Goal: Information Seeking & Learning: Learn about a topic

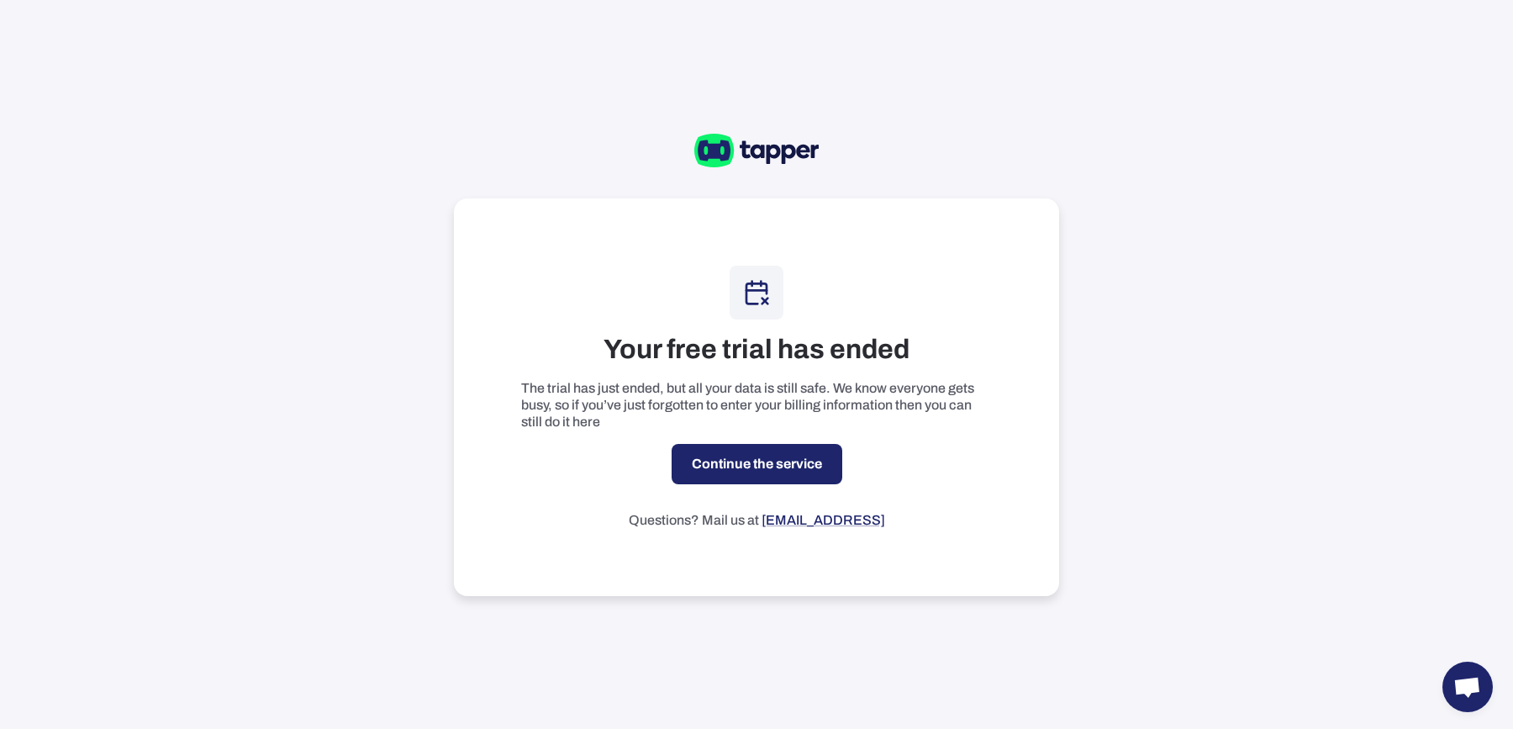
click at [737, 472] on link "Continue the service" at bounding box center [757, 464] width 171 height 40
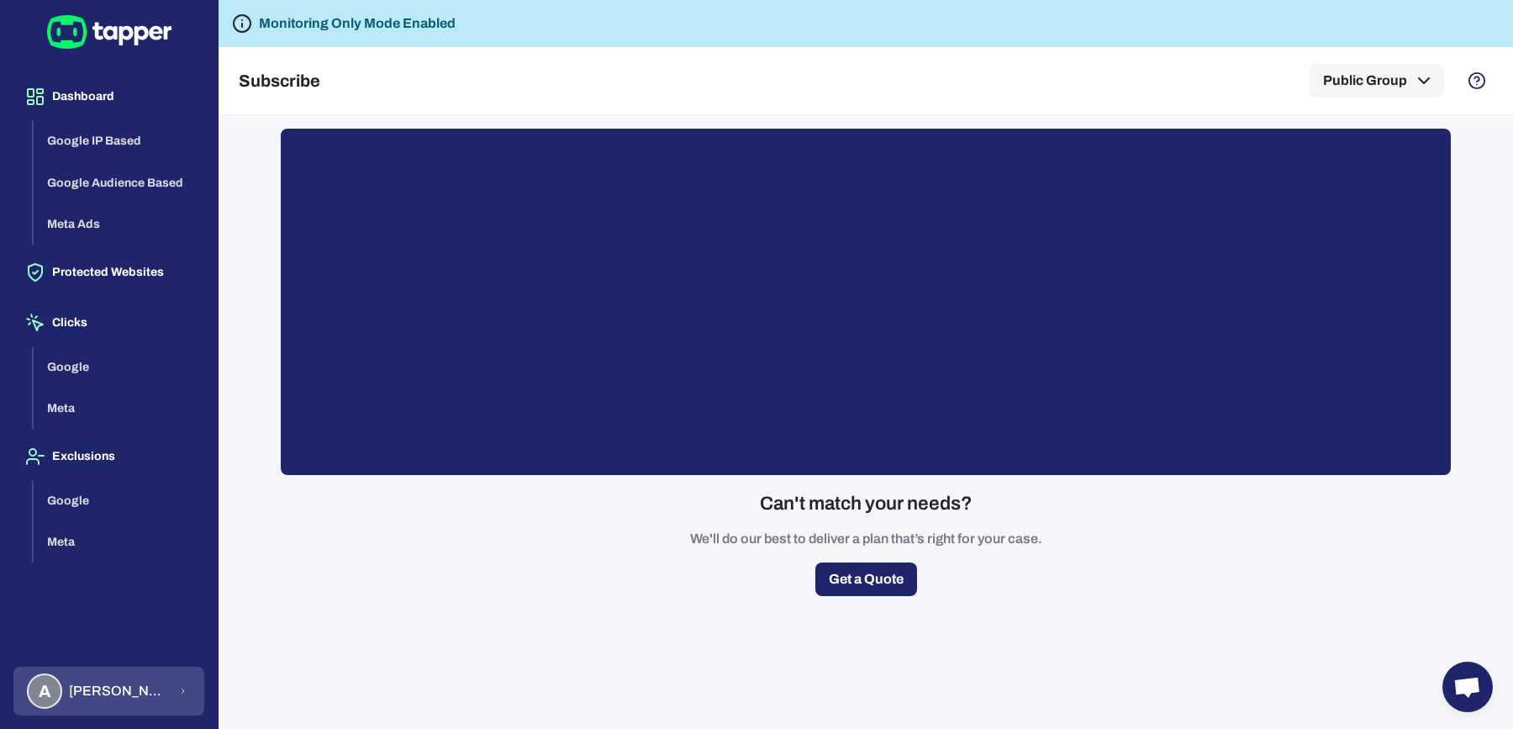
click at [116, 694] on span "Anna Maria Koutsogianni" at bounding box center [119, 691] width 100 height 17
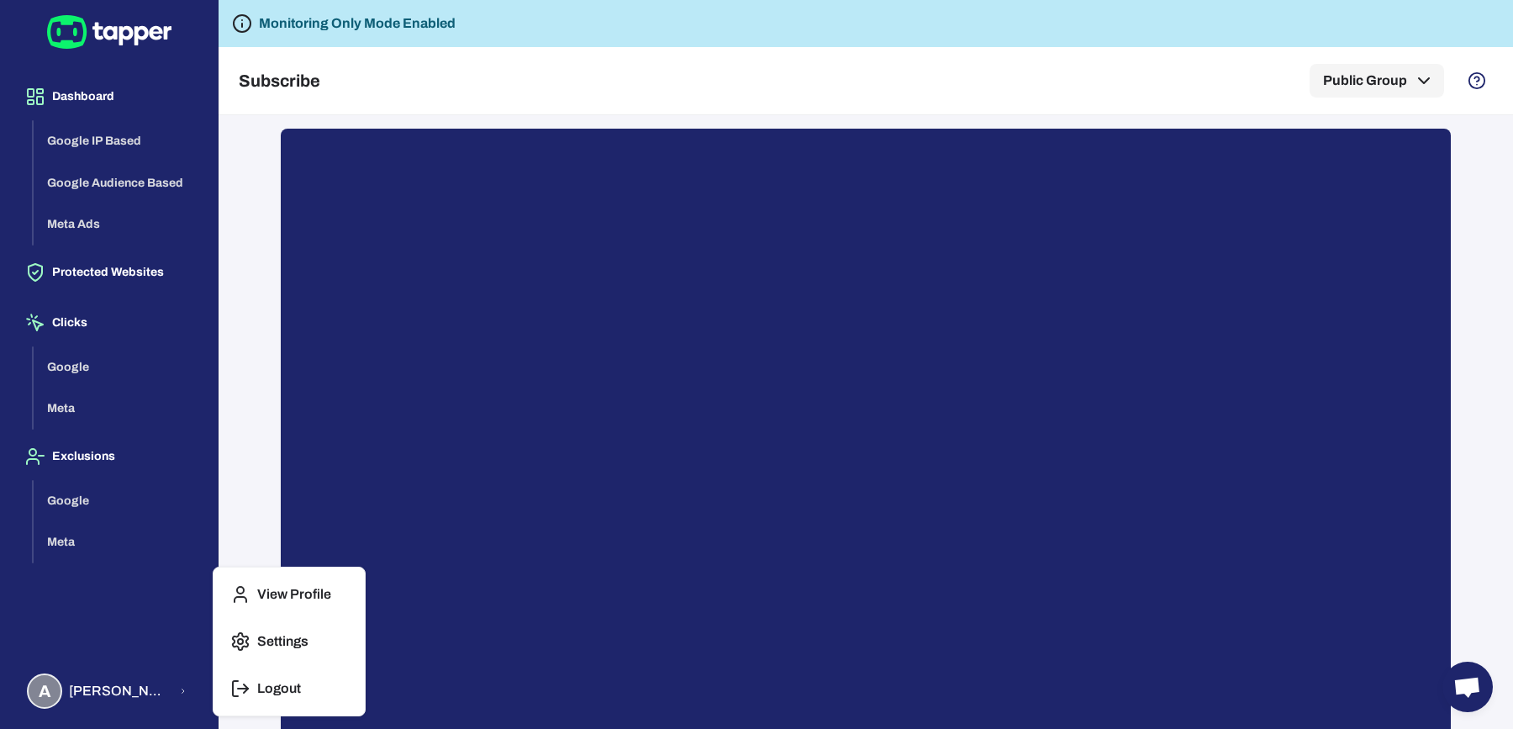
click at [277, 689] on p "Logout" at bounding box center [279, 688] width 44 height 17
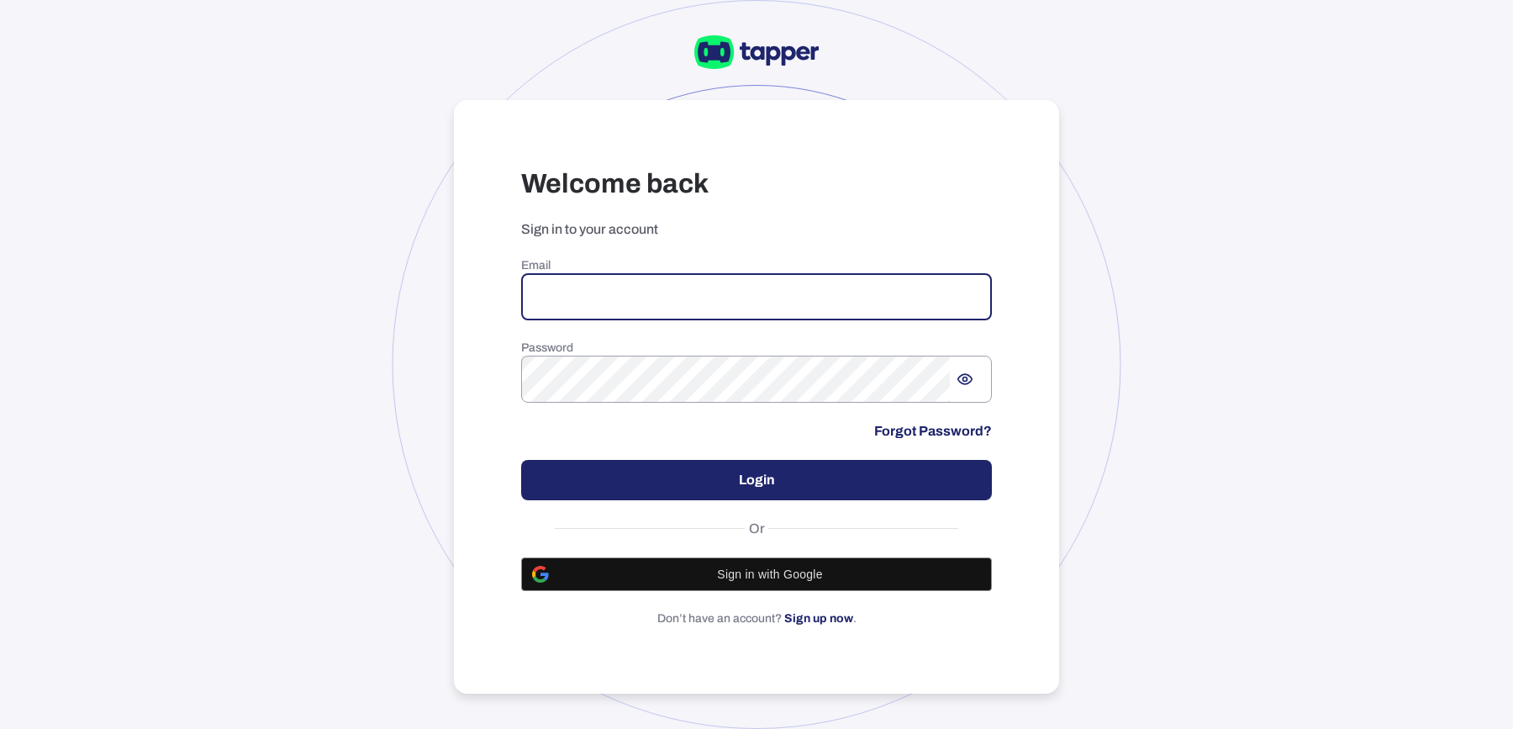
type input "**********"
click at [693, 483] on button "Login" at bounding box center [756, 480] width 471 height 40
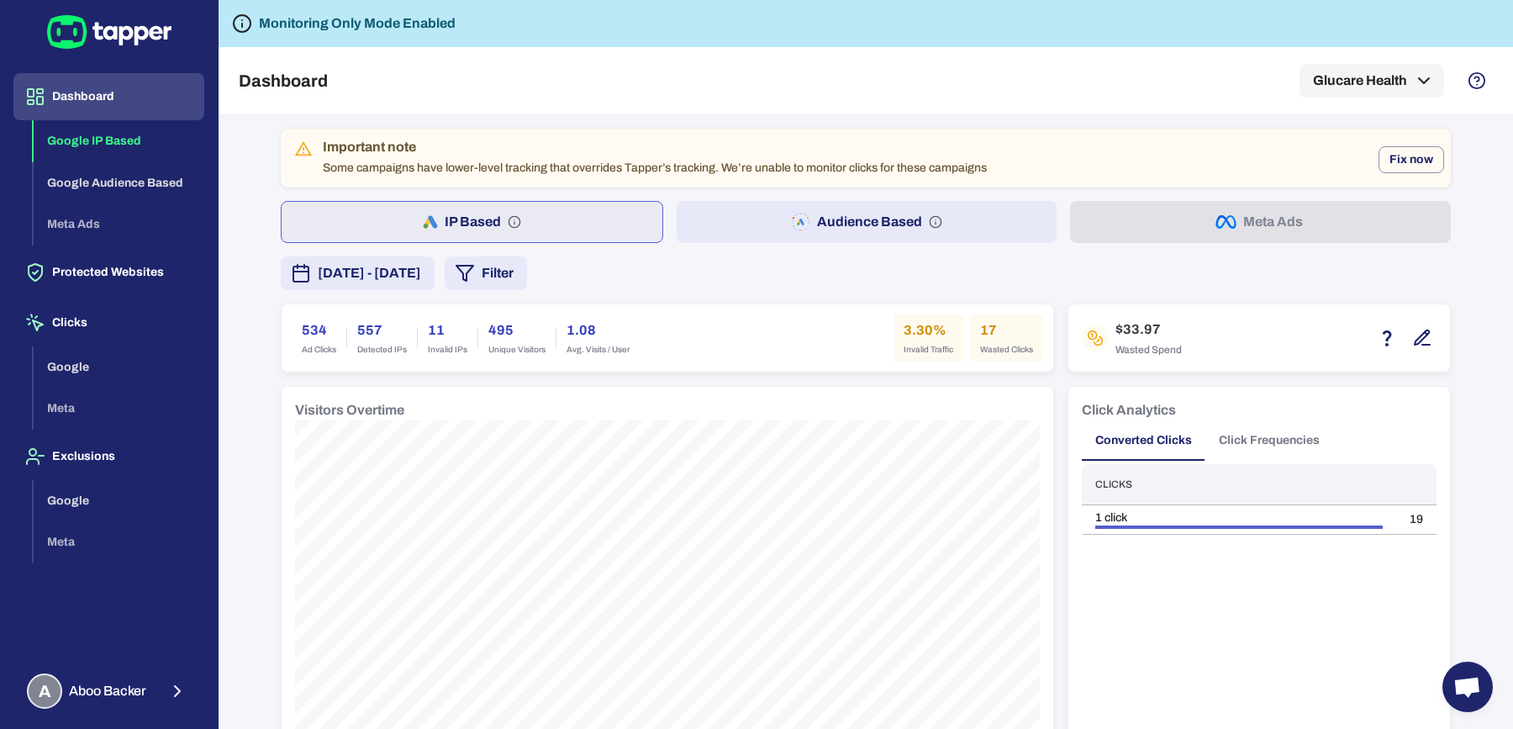
click at [421, 267] on span "[DATE] - [DATE]" at bounding box center [369, 273] width 103 height 20
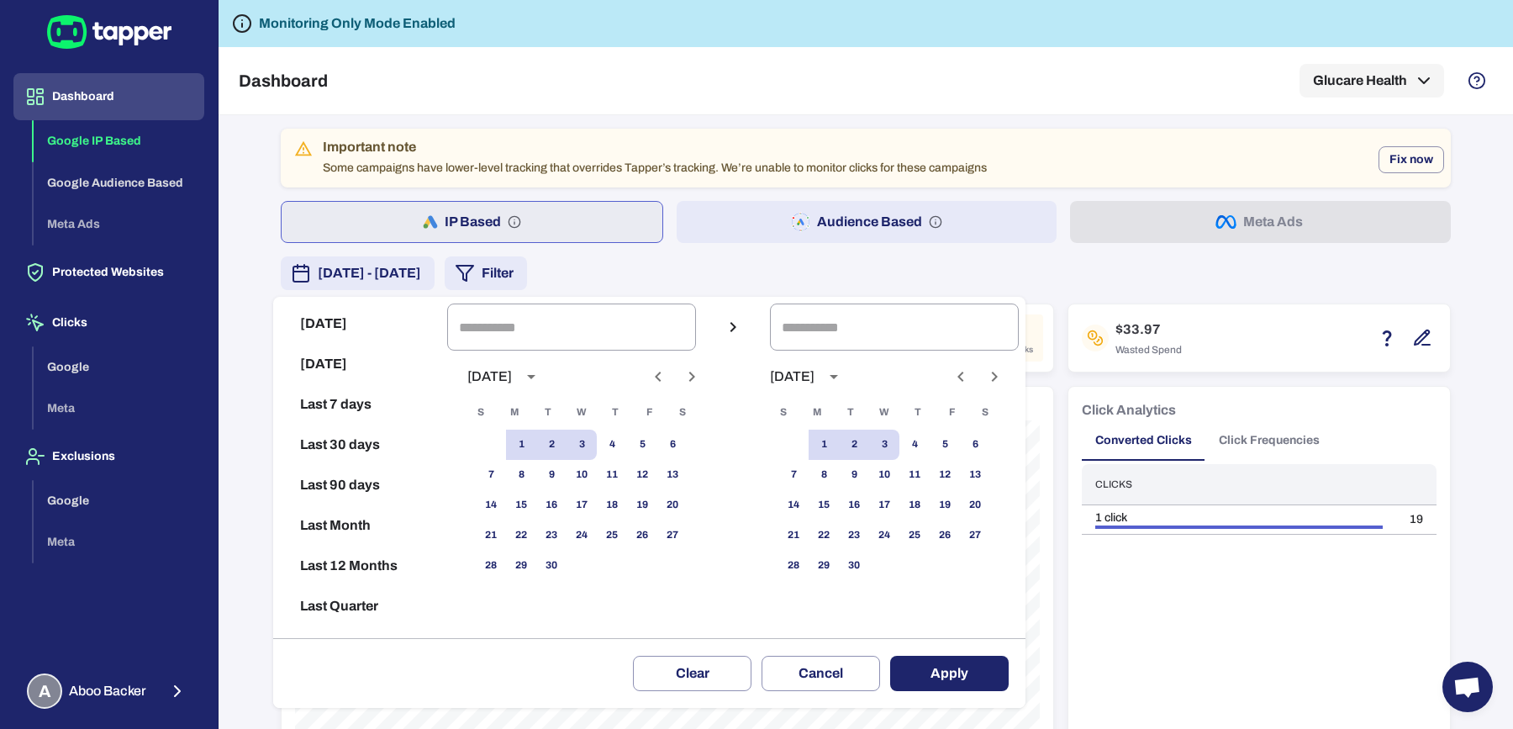
click at [668, 369] on icon "Previous month" at bounding box center [658, 377] width 20 height 20
click at [567, 510] on button "12" at bounding box center [551, 505] width 30 height 30
type input "**********"
click at [839, 448] on button "1" at bounding box center [824, 445] width 30 height 30
type input "**********"
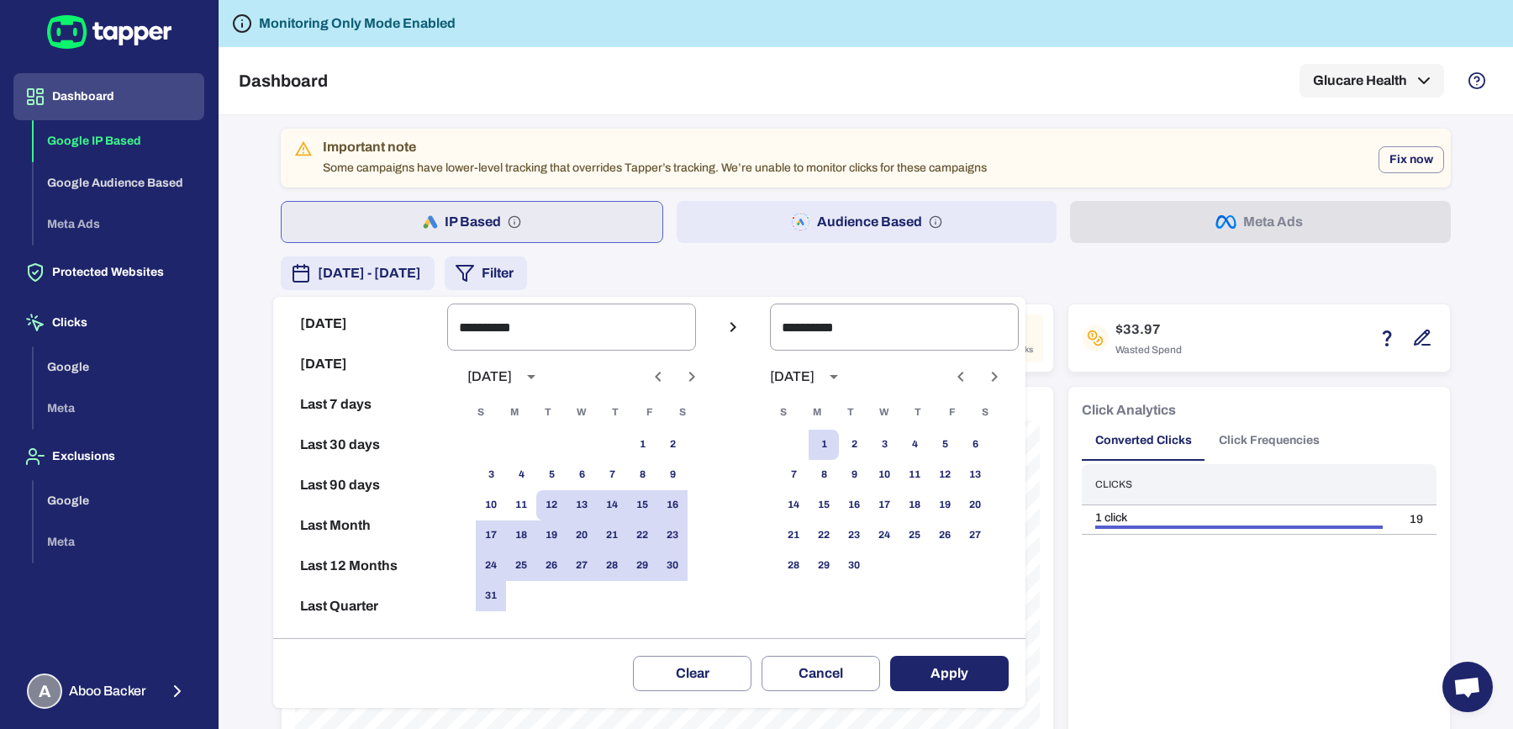
click at [956, 671] on button "Apply" at bounding box center [949, 673] width 119 height 35
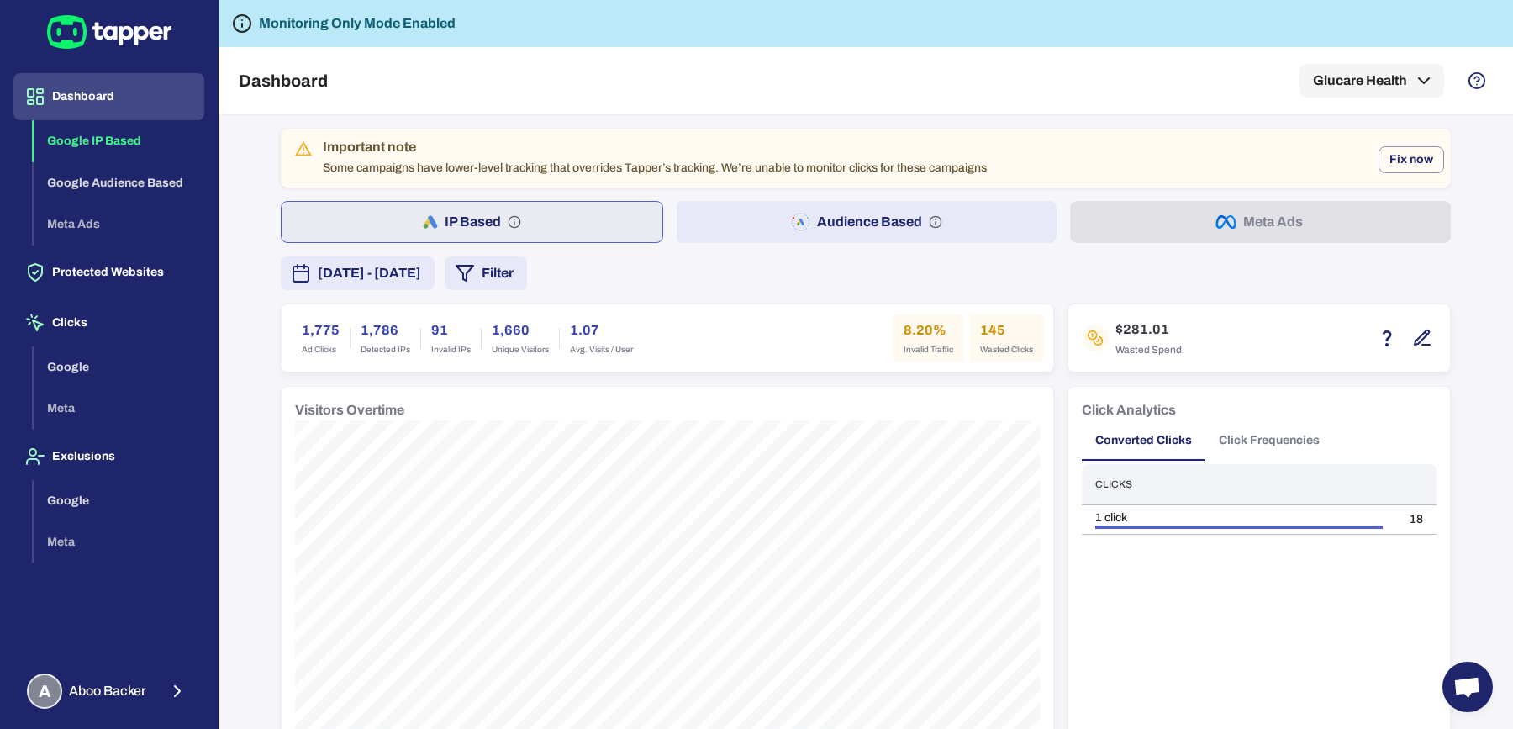
click at [731, 223] on button "Audience Based" at bounding box center [867, 222] width 381 height 42
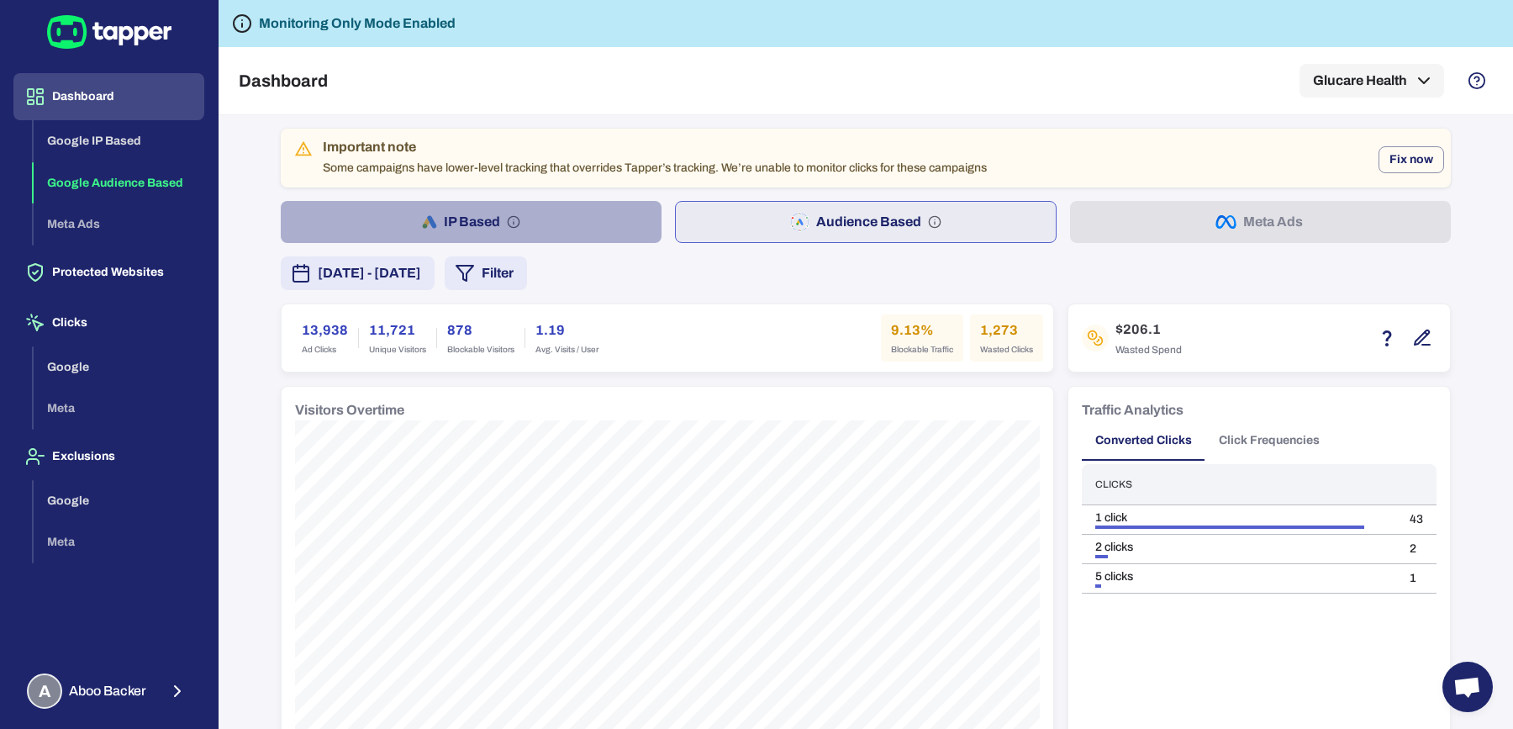
click at [546, 214] on button "IP Based" at bounding box center [471, 222] width 381 height 42
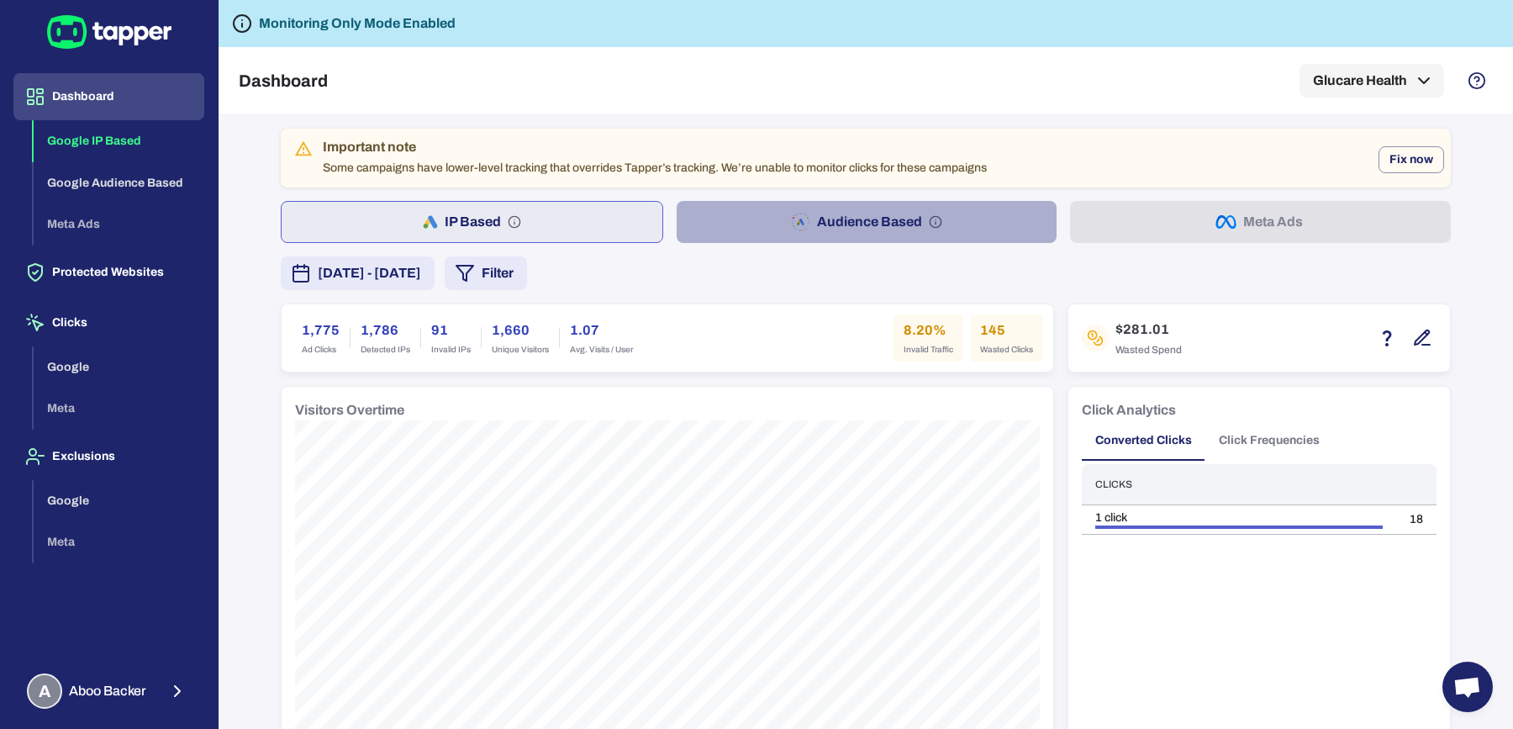
click at [710, 217] on button "Audience Based" at bounding box center [867, 222] width 381 height 42
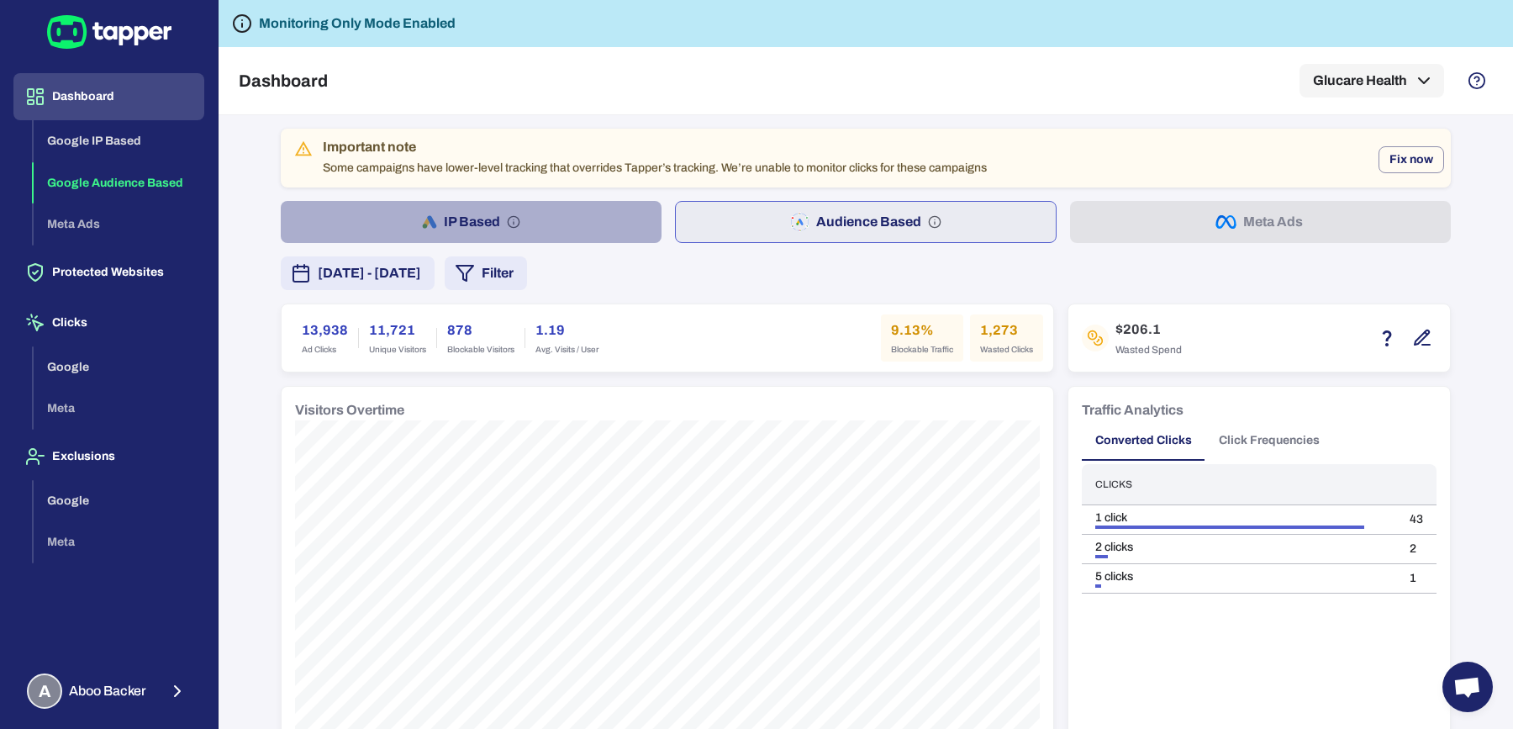
click at [525, 209] on button "IP Based" at bounding box center [471, 222] width 381 height 42
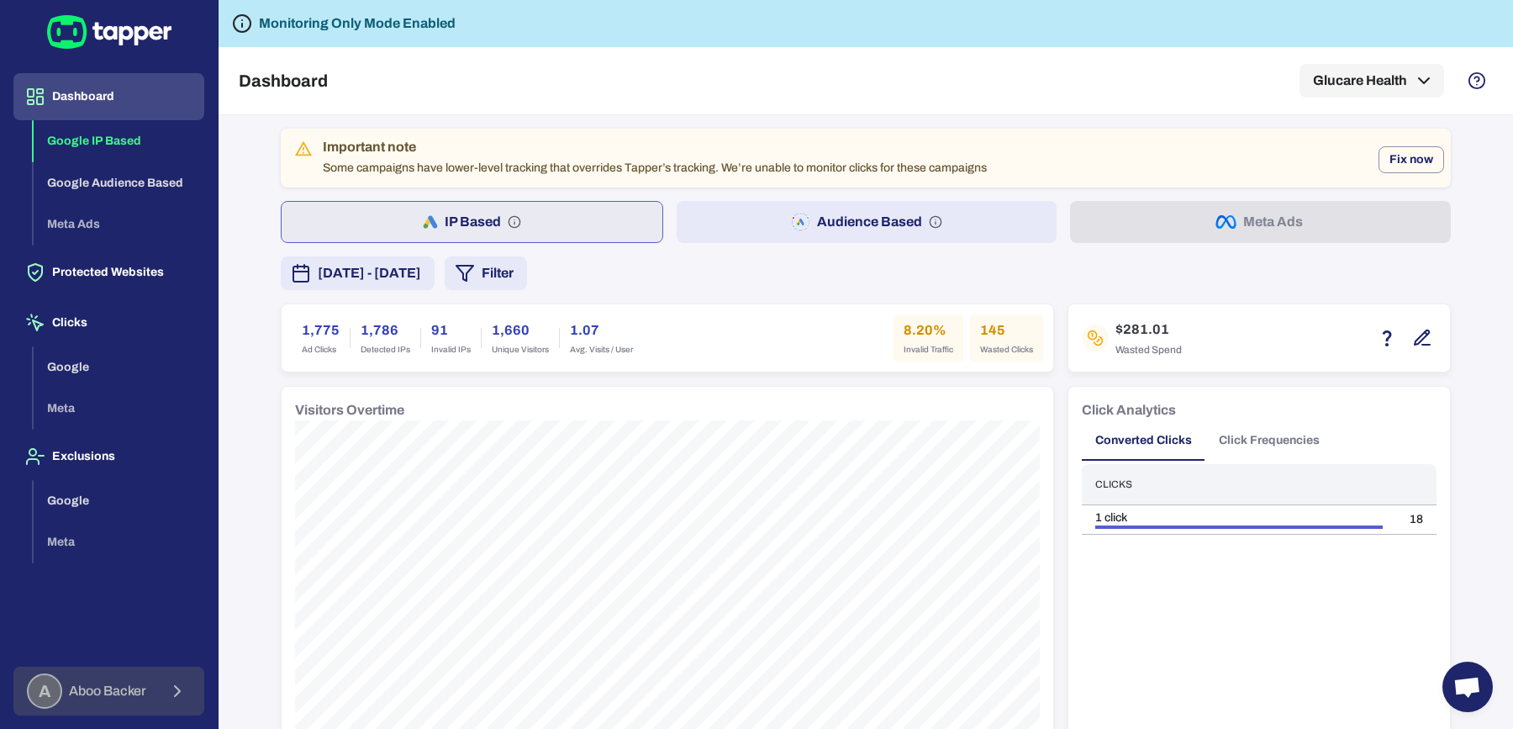
click at [139, 690] on span "Aboo Backer" at bounding box center [107, 691] width 77 height 17
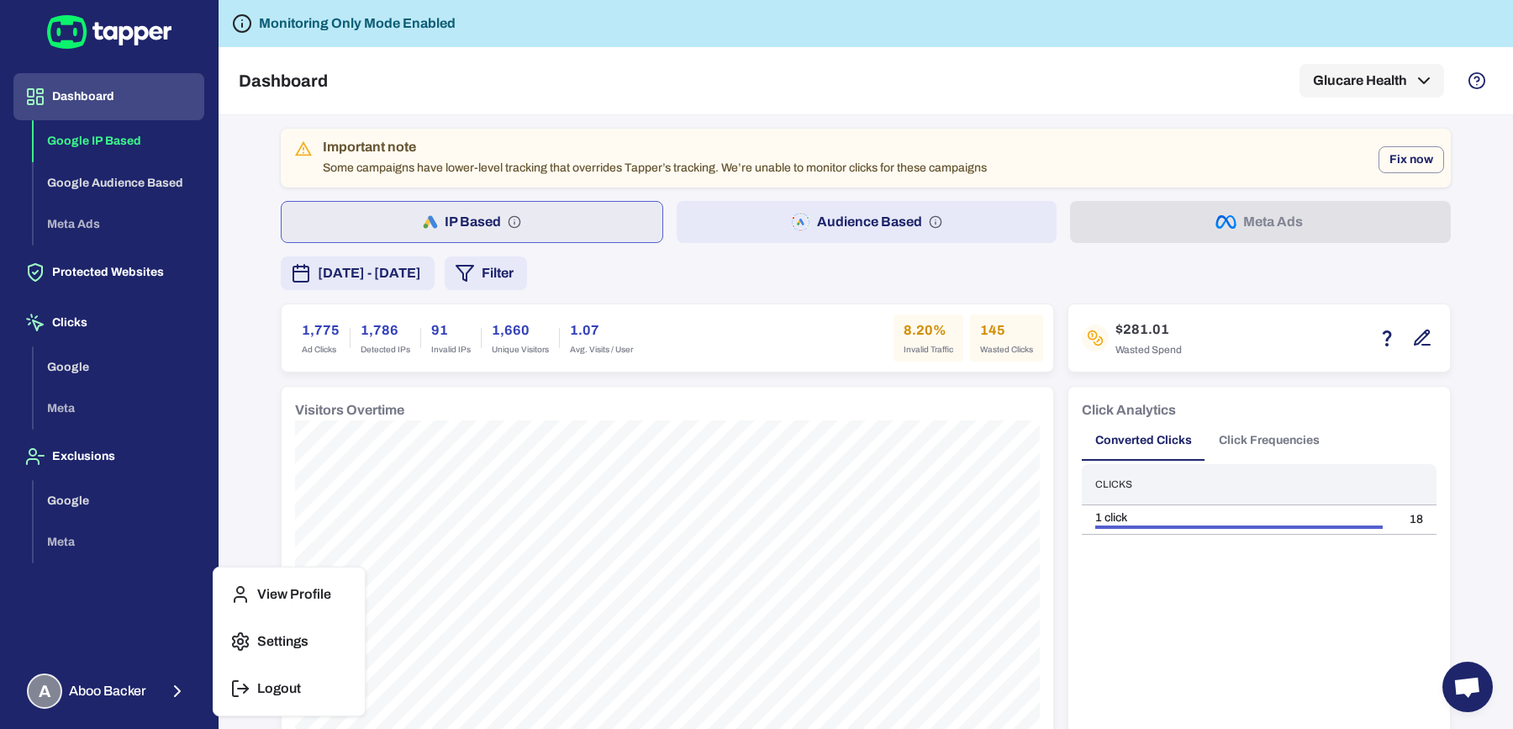
click at [276, 676] on button "Logout" at bounding box center [289, 688] width 138 height 40
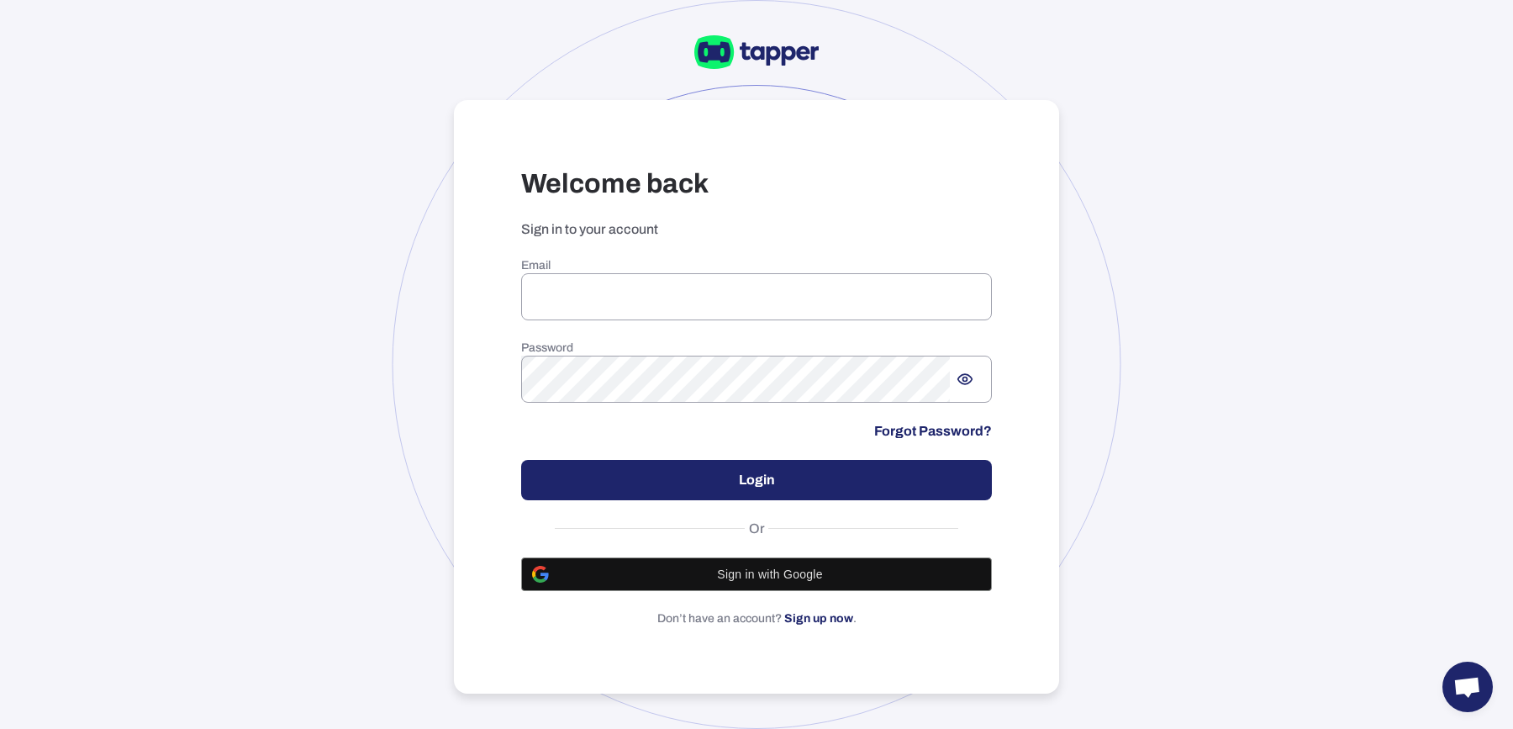
type input "**********"
click at [828, 297] on input "**********" at bounding box center [756, 296] width 471 height 47
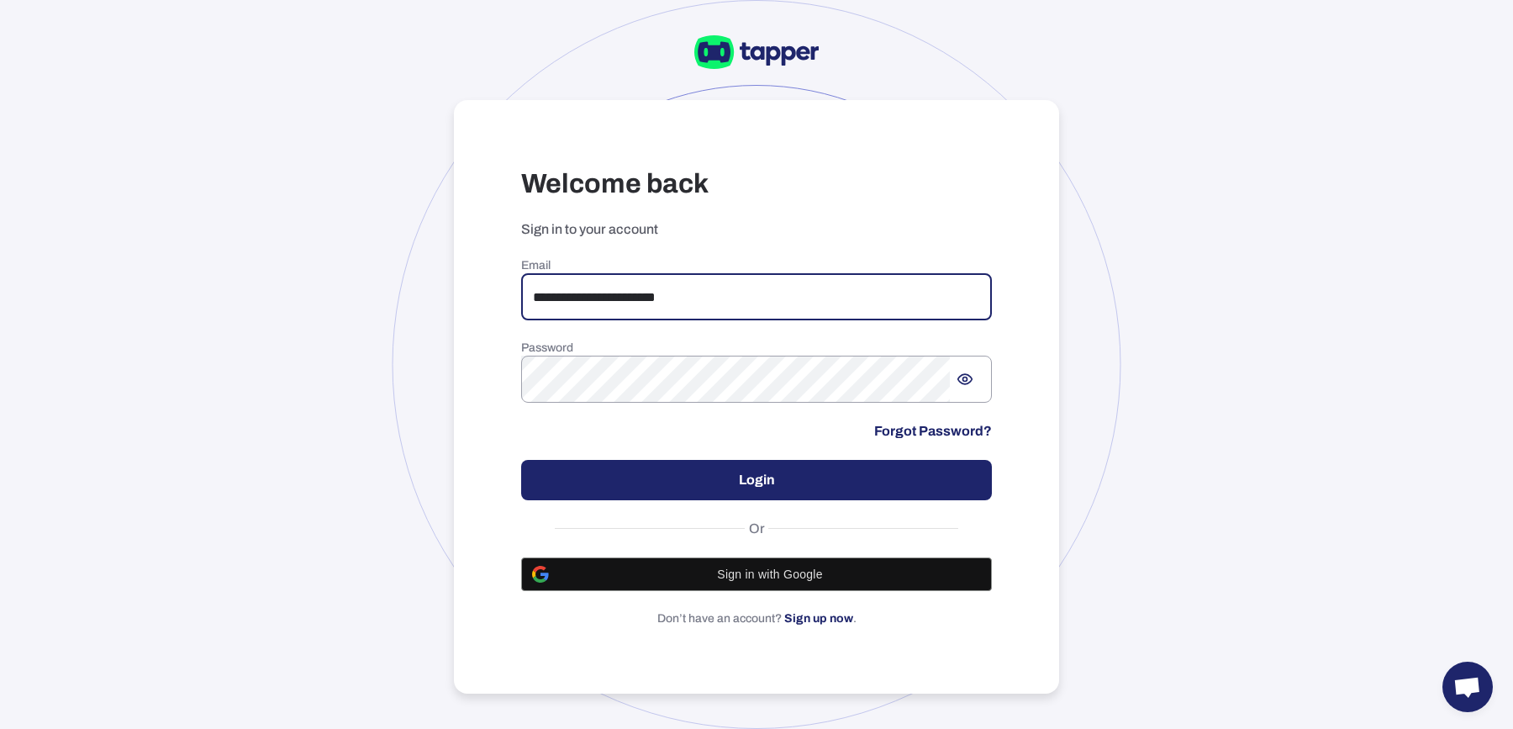
click at [740, 312] on input "**********" at bounding box center [756, 296] width 471 height 47
click at [692, 480] on button "Login" at bounding box center [756, 480] width 471 height 40
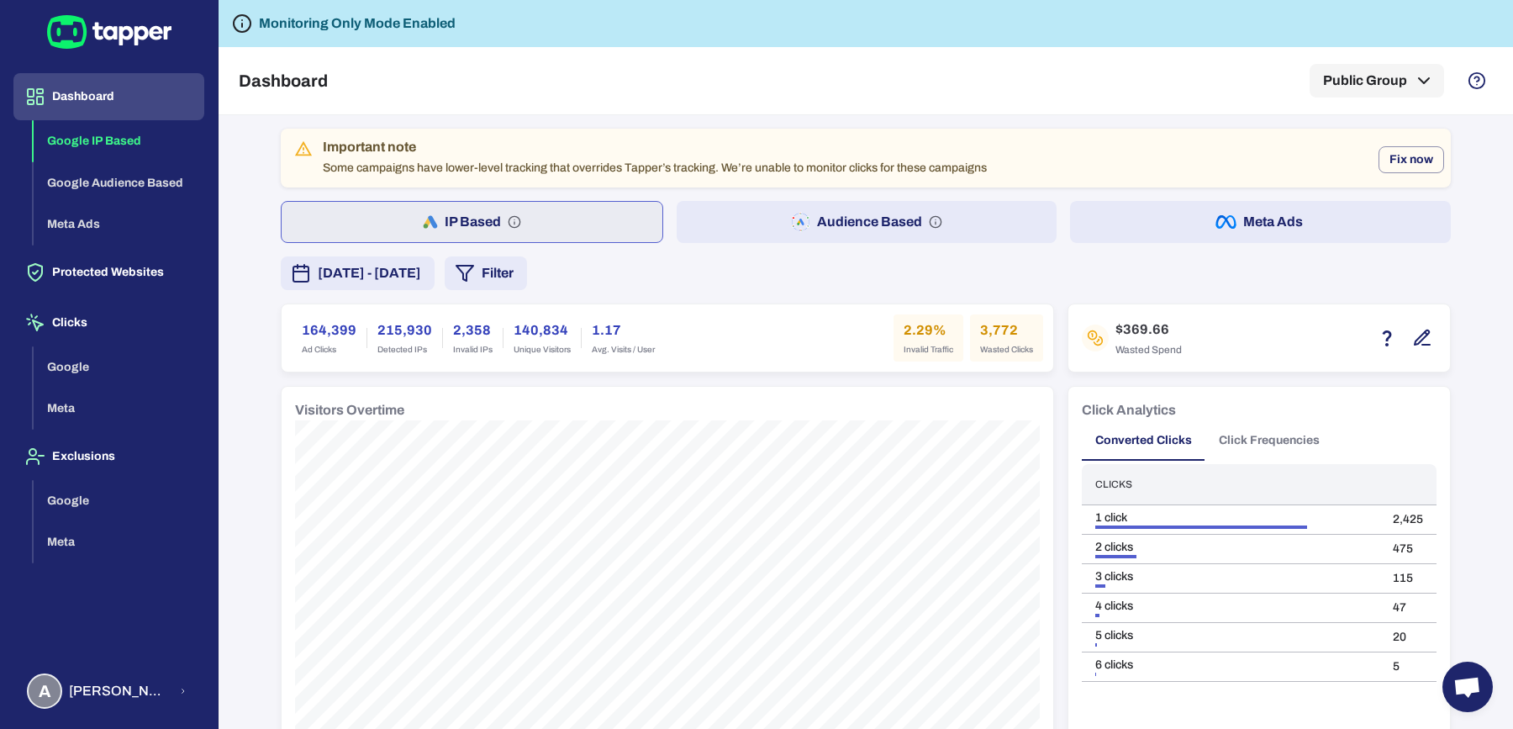
click at [421, 267] on span "[DATE] - [DATE]" at bounding box center [369, 273] width 103 height 20
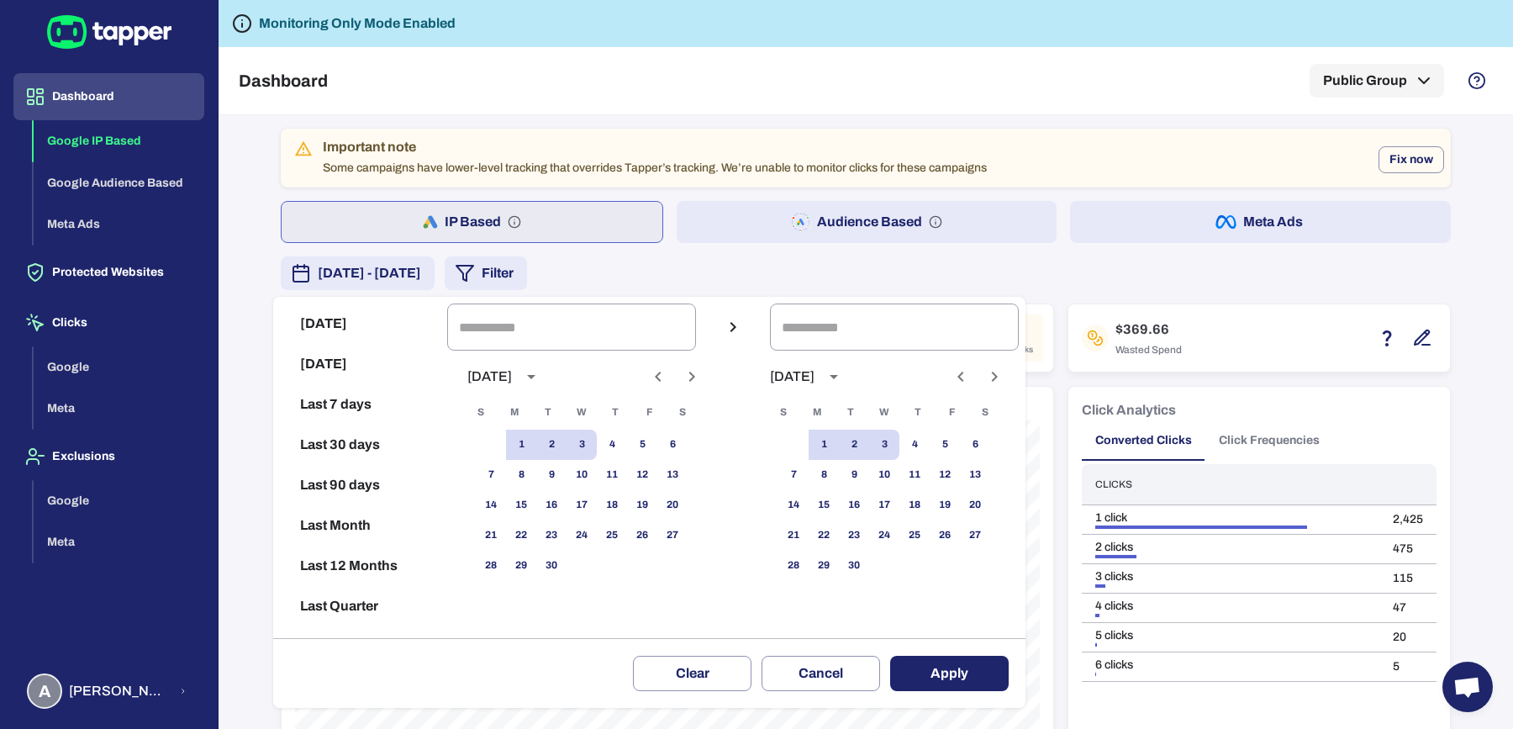
click at [1106, 247] on div at bounding box center [756, 364] width 1513 height 729
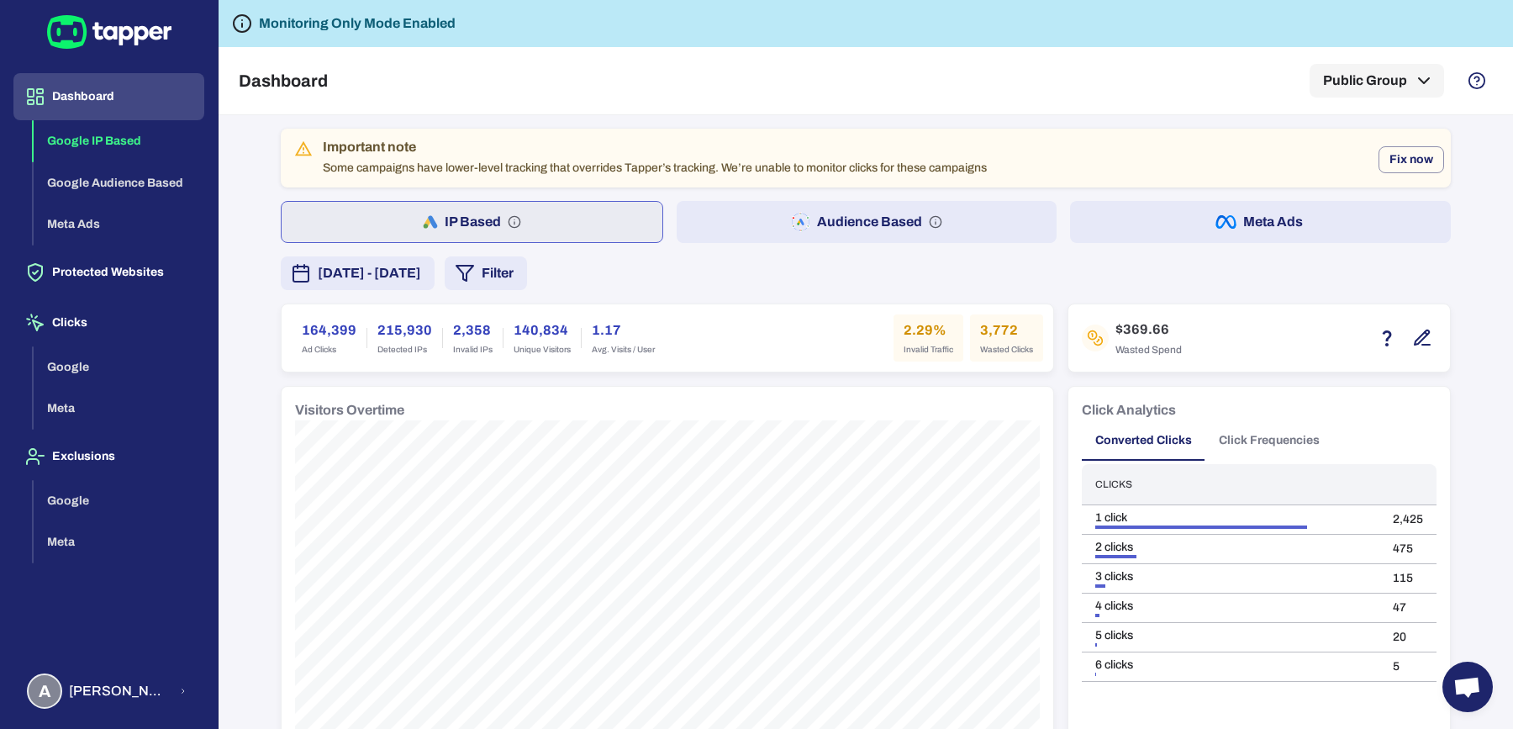
click at [1111, 237] on button "Meta Ads" at bounding box center [1260, 222] width 381 height 42
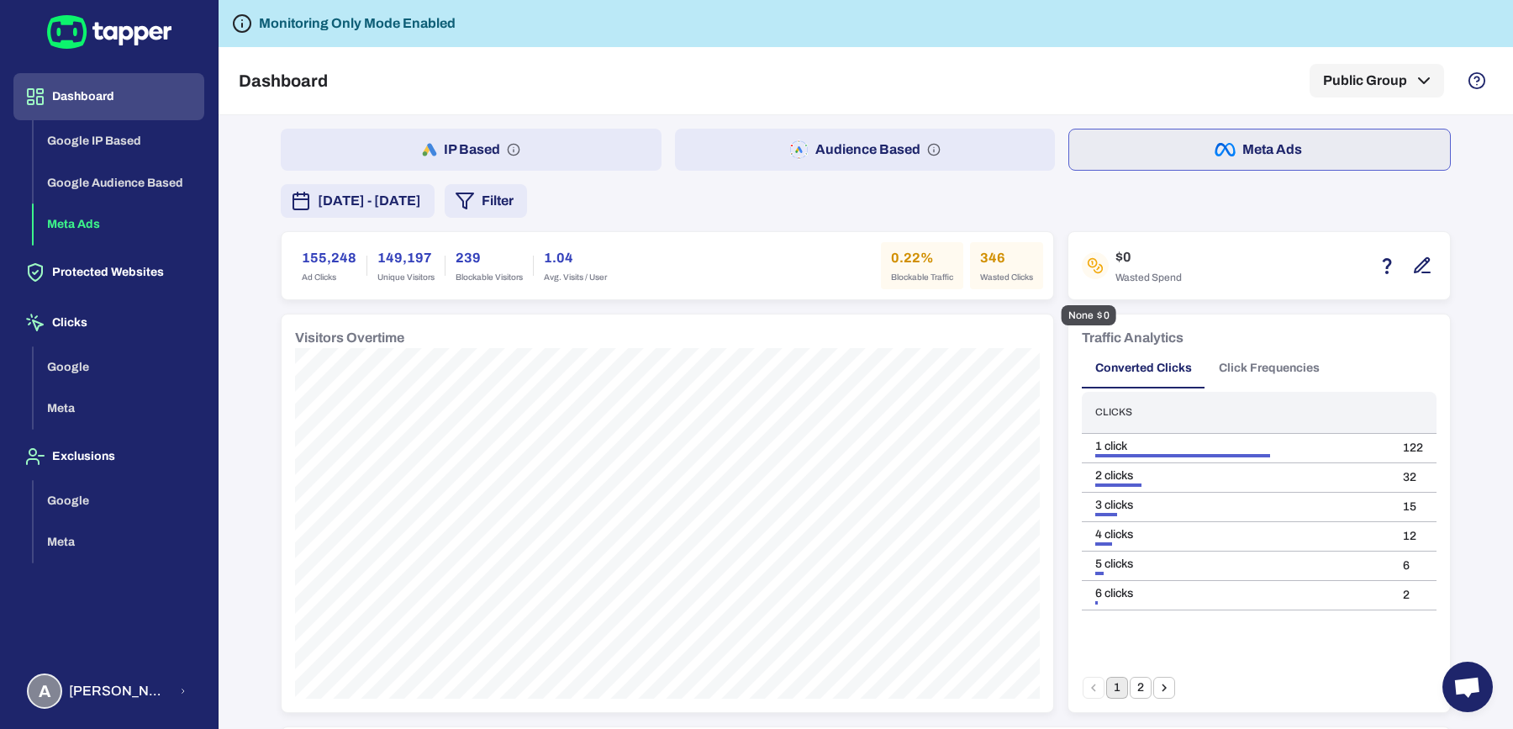
click at [1427, 269] on button "button" at bounding box center [1422, 265] width 29 height 29
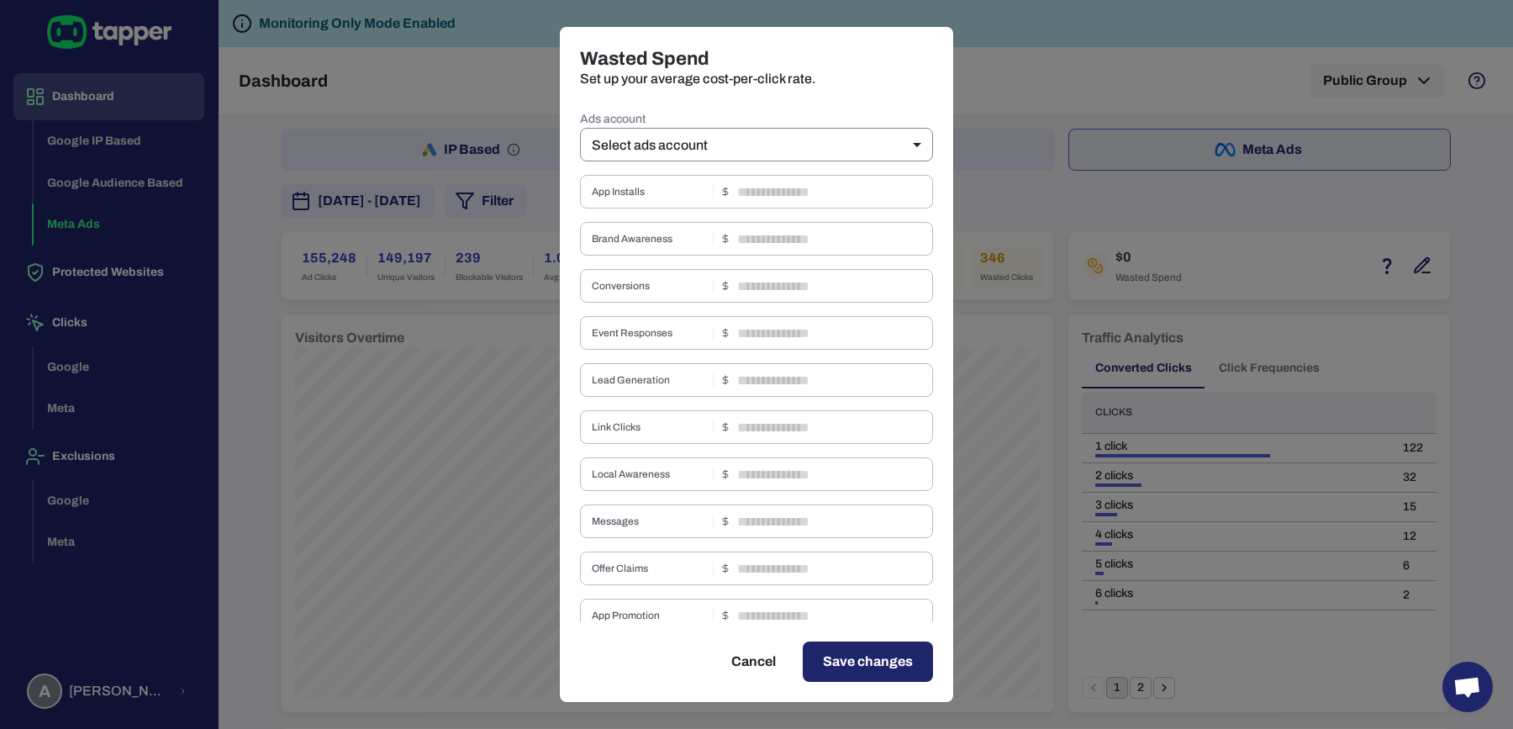
click at [735, 161] on body "Dashboard Google IP Based Google Audience Based Meta Ads Protected Websites Cli…" at bounding box center [756, 364] width 1513 height 729
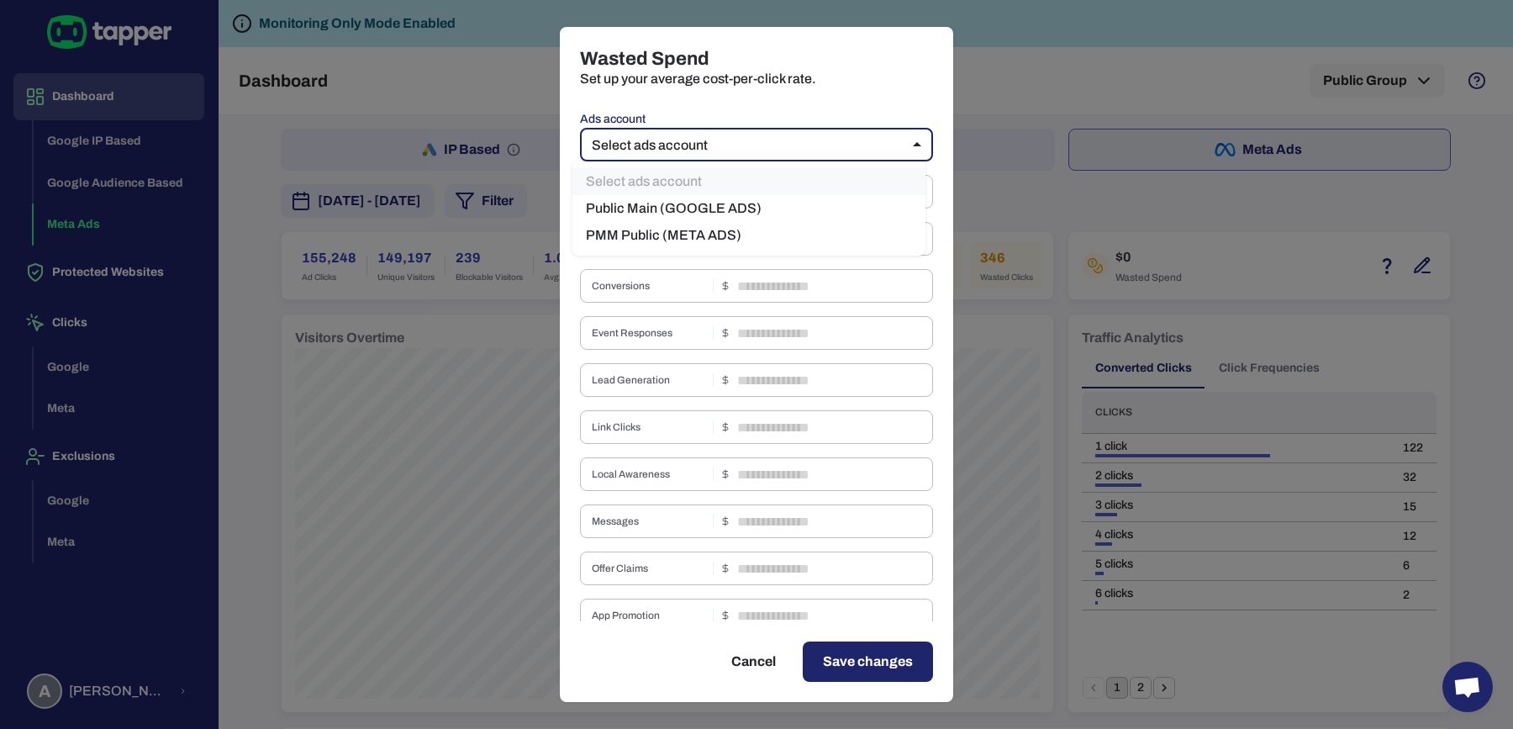
click at [739, 235] on li "PMM Public (META ADS)" at bounding box center [749, 235] width 353 height 27
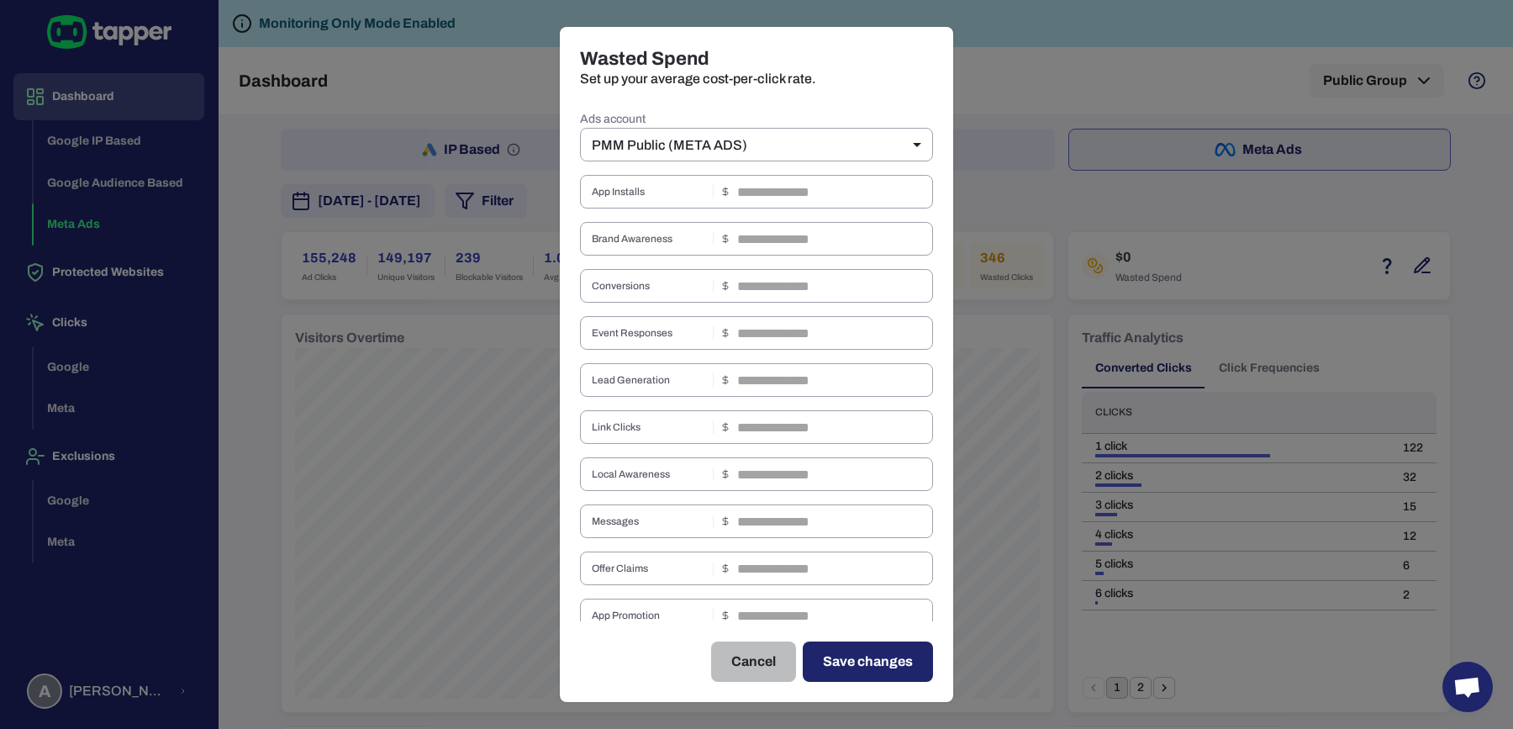
click at [752, 668] on button "Cancel" at bounding box center [753, 662] width 85 height 40
type input "**"
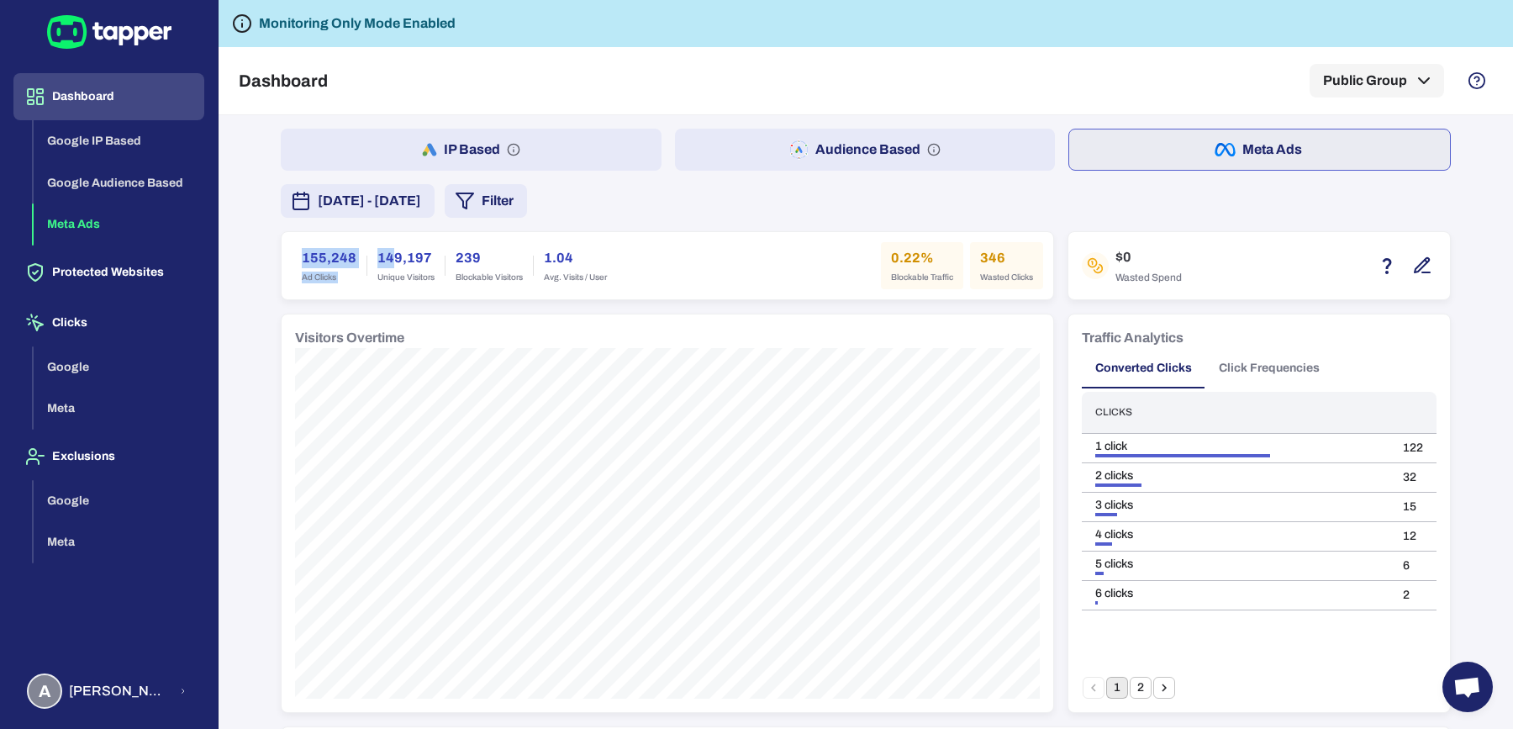
drag, startPoint x: 293, startPoint y: 256, endPoint x: 386, endPoint y: 256, distance: 92.5
click at [386, 256] on div "155,248 Ad Clicks 149,197 Unique Visitors 239 Blockable Visitors 1.04 Avg. Visi…" at bounding box center [454, 265] width 325 height 47
click at [988, 255] on h6 "346" at bounding box center [1006, 258] width 53 height 20
click at [901, 256] on h6 "0.22%" at bounding box center [922, 258] width 62 height 20
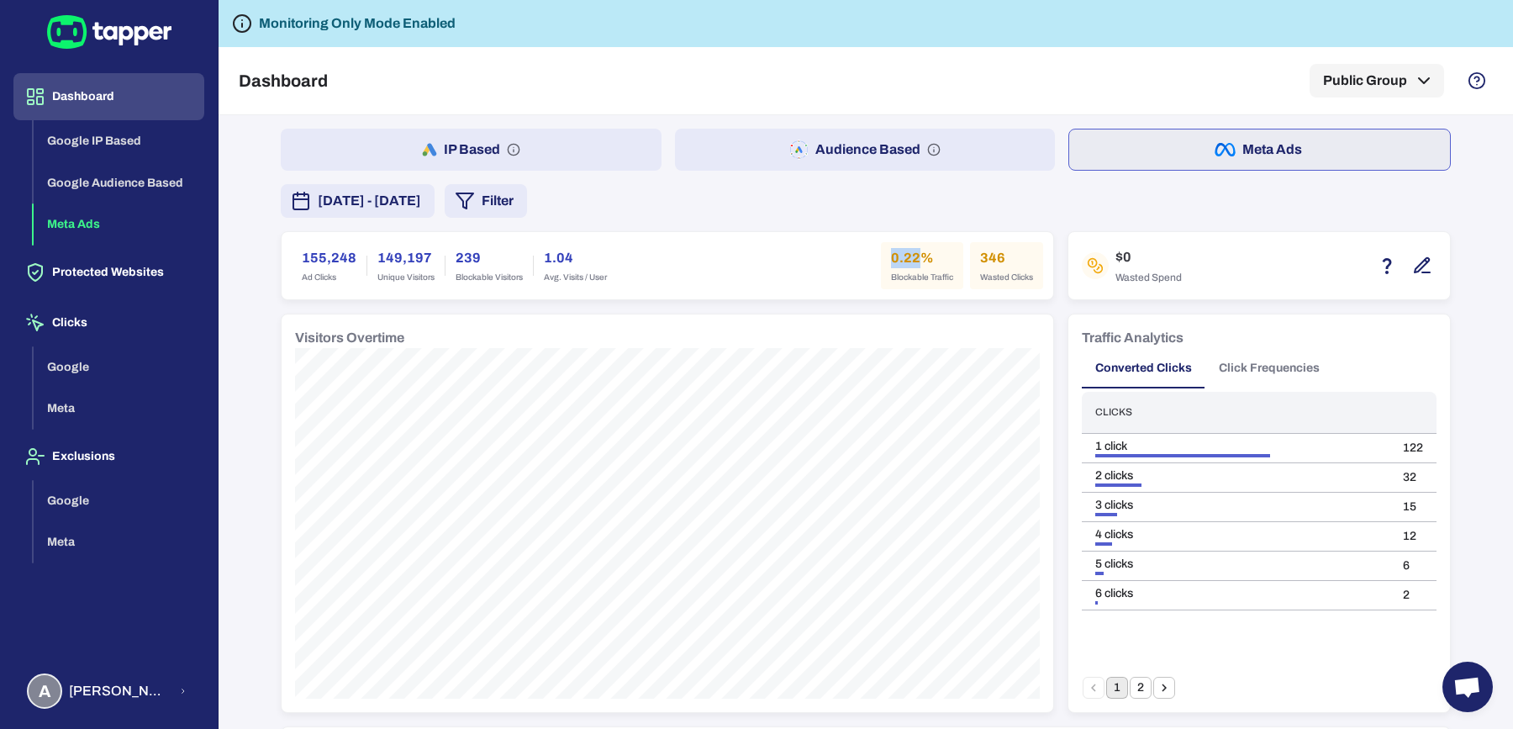
click at [901, 256] on h6 "0.22%" at bounding box center [922, 258] width 62 height 20
click at [980, 252] on h6 "346" at bounding box center [1006, 258] width 53 height 20
click at [904, 259] on h6 "0.22%" at bounding box center [922, 258] width 62 height 20
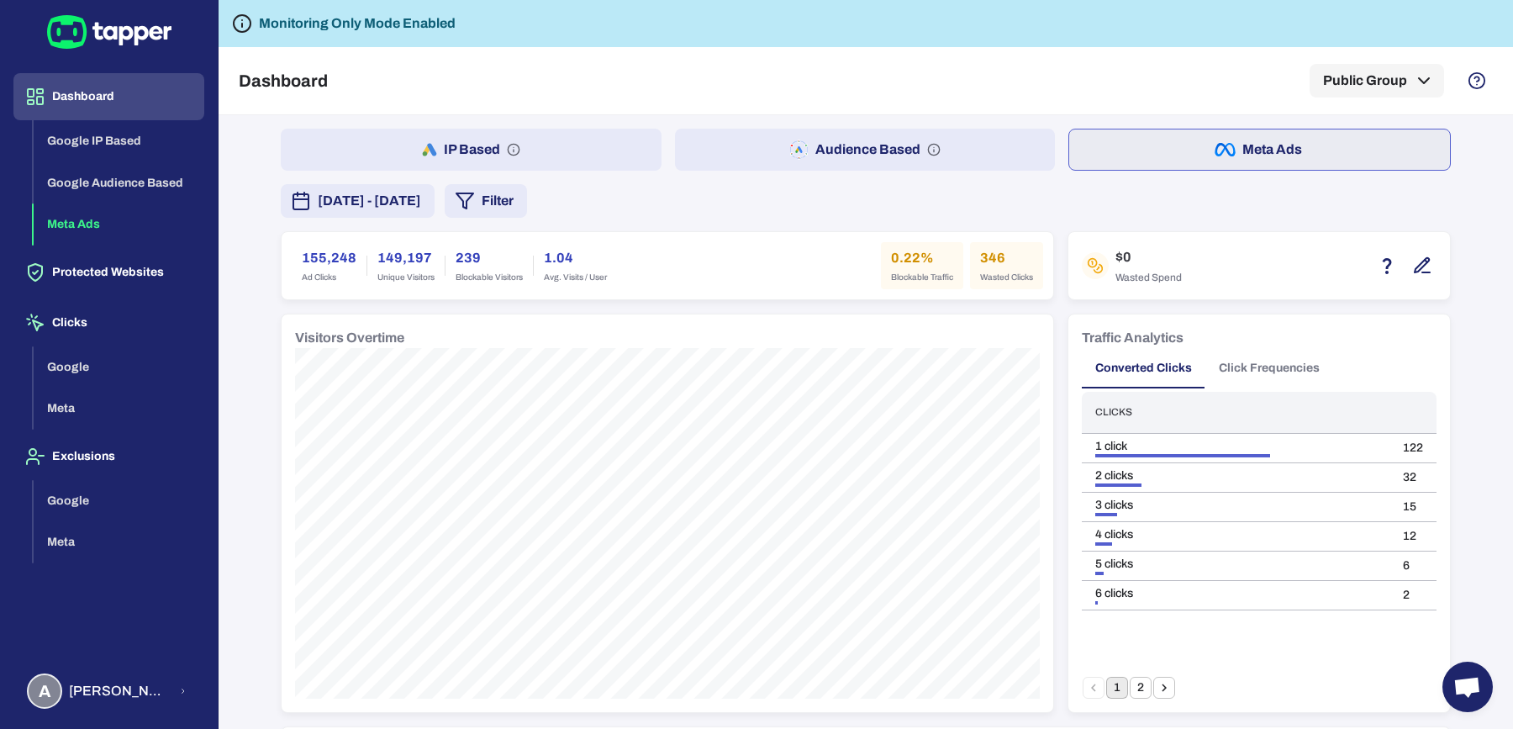
click at [904, 259] on h6 "0.22%" at bounding box center [922, 258] width 62 height 20
click at [980, 261] on h6 "346" at bounding box center [1006, 258] width 53 height 20
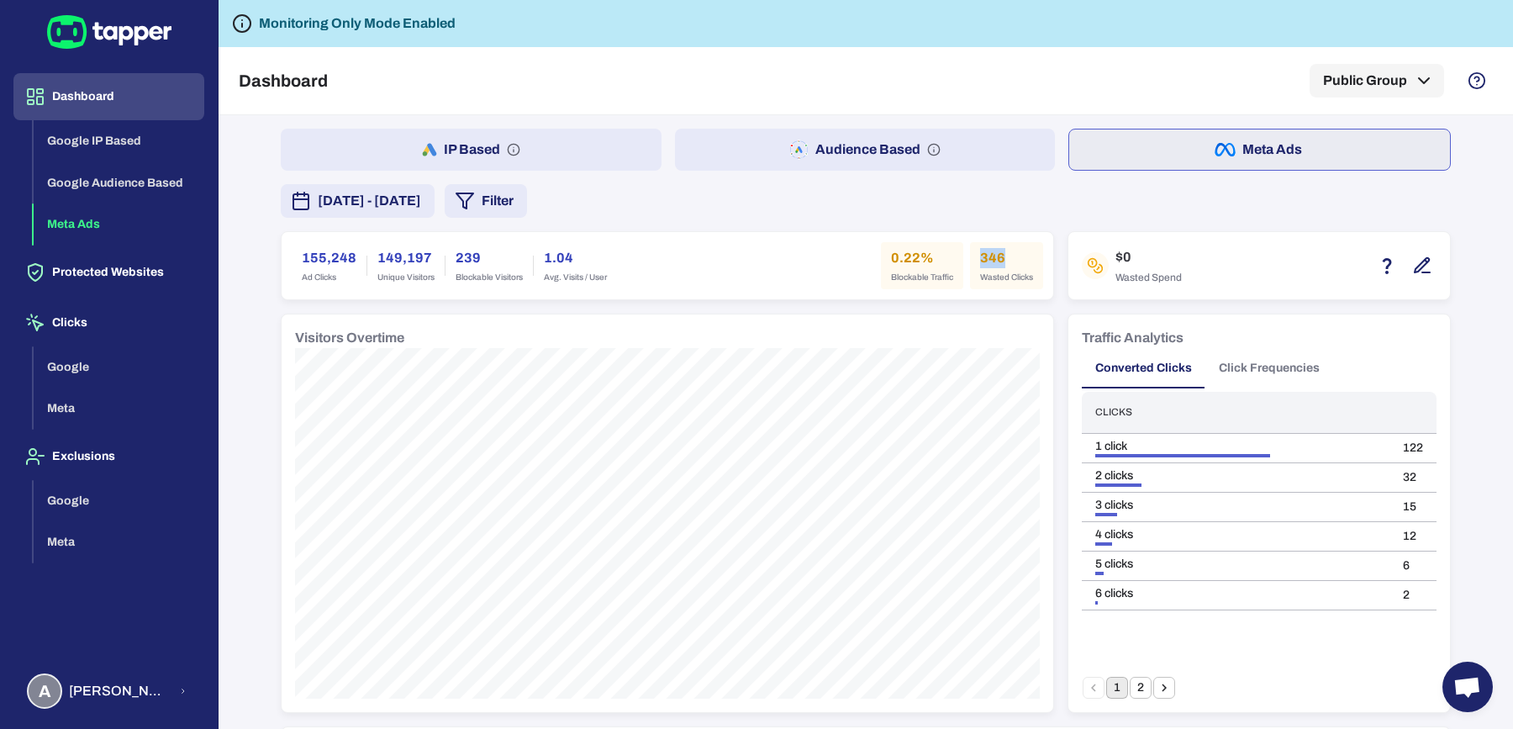
click at [991, 281] on span "Wasted Clicks" at bounding box center [1006, 278] width 53 height 12
click at [1012, 215] on div "[DATE] - [DATE] Filter" at bounding box center [866, 201] width 1170 height 34
click at [303, 248] on h6 "155,248" at bounding box center [329, 258] width 55 height 20
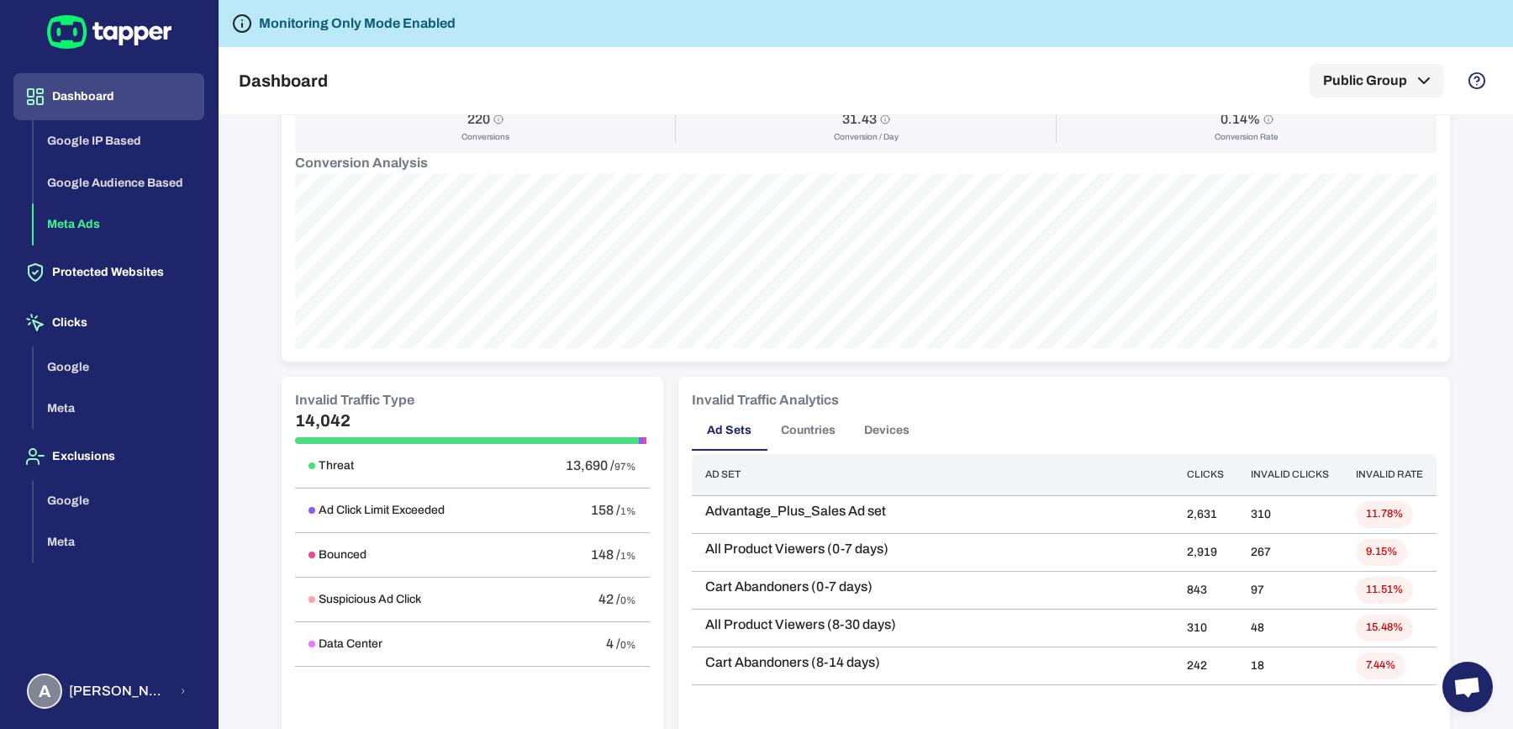
scroll to position [678, 0]
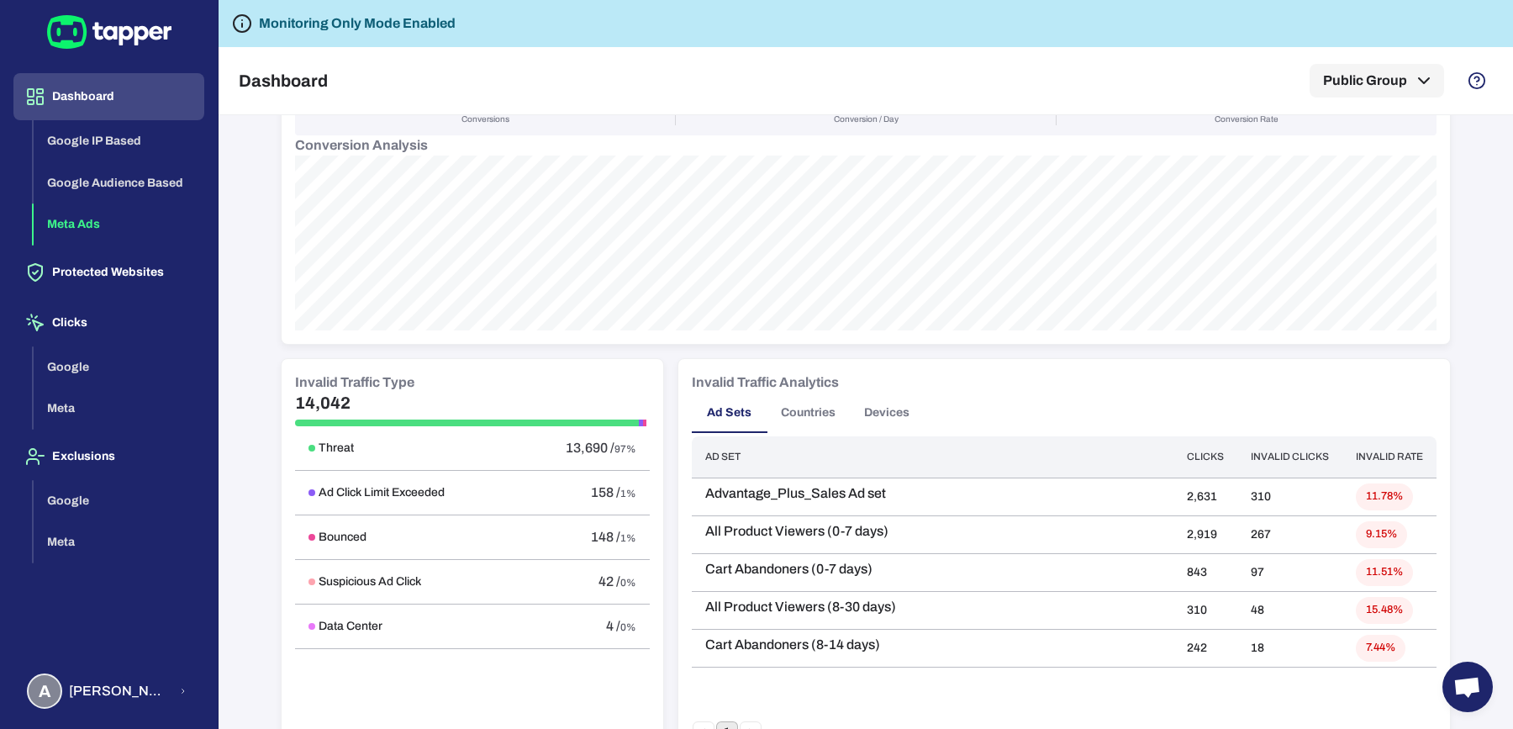
click at [295, 399] on h5 "14,042" at bounding box center [472, 403] width 355 height 20
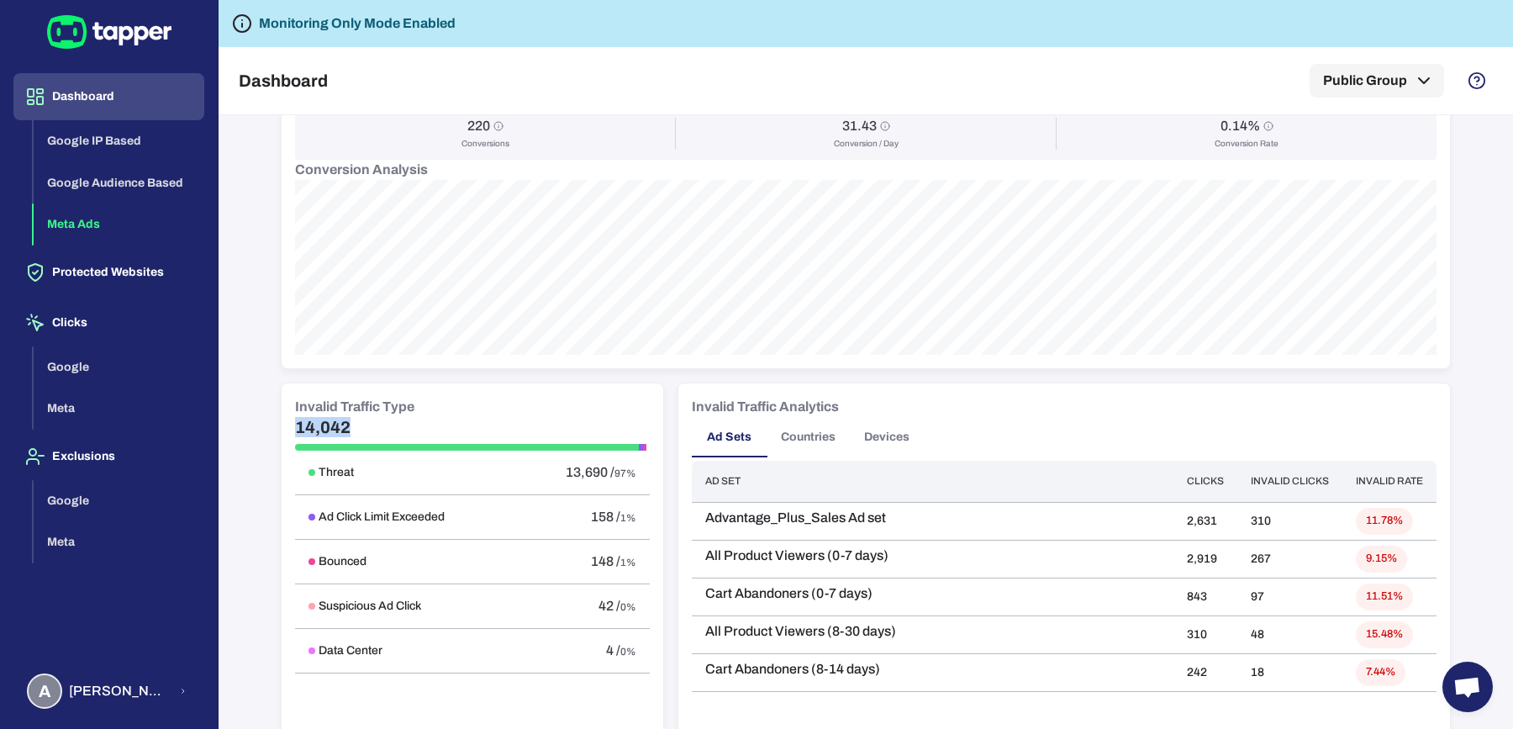
scroll to position [731, 0]
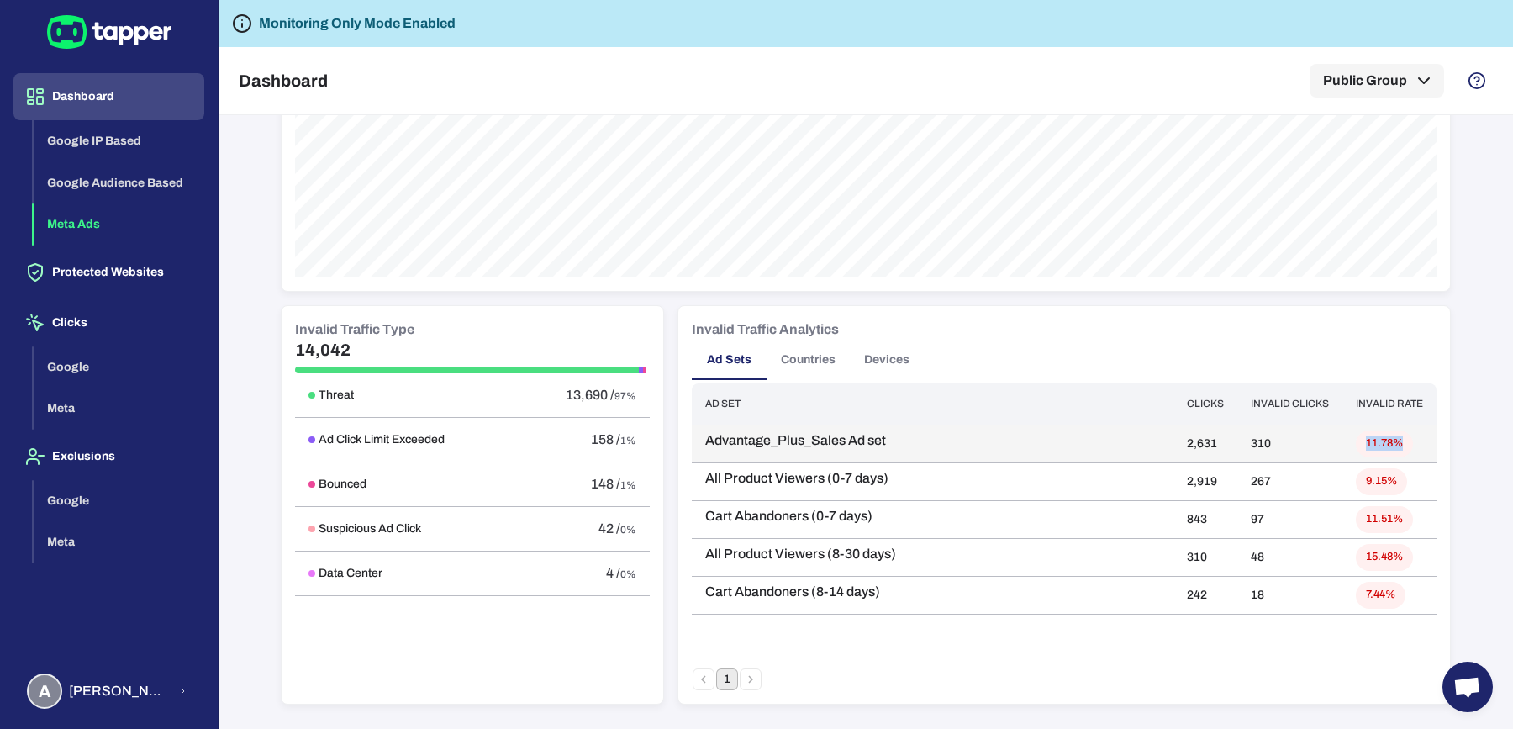
drag, startPoint x: 1354, startPoint y: 439, endPoint x: 1398, endPoint y: 441, distance: 44.6
click at [1398, 441] on span "11.78%" at bounding box center [1384, 443] width 57 height 14
drag, startPoint x: 1169, startPoint y: 441, endPoint x: 1274, endPoint y: 442, distance: 105.1
click at [1274, 442] on tr "Advantage_Plus_Sales Ad set 2,631 310 11.78%" at bounding box center [1064, 444] width 745 height 38
copy tr "2,631 310"
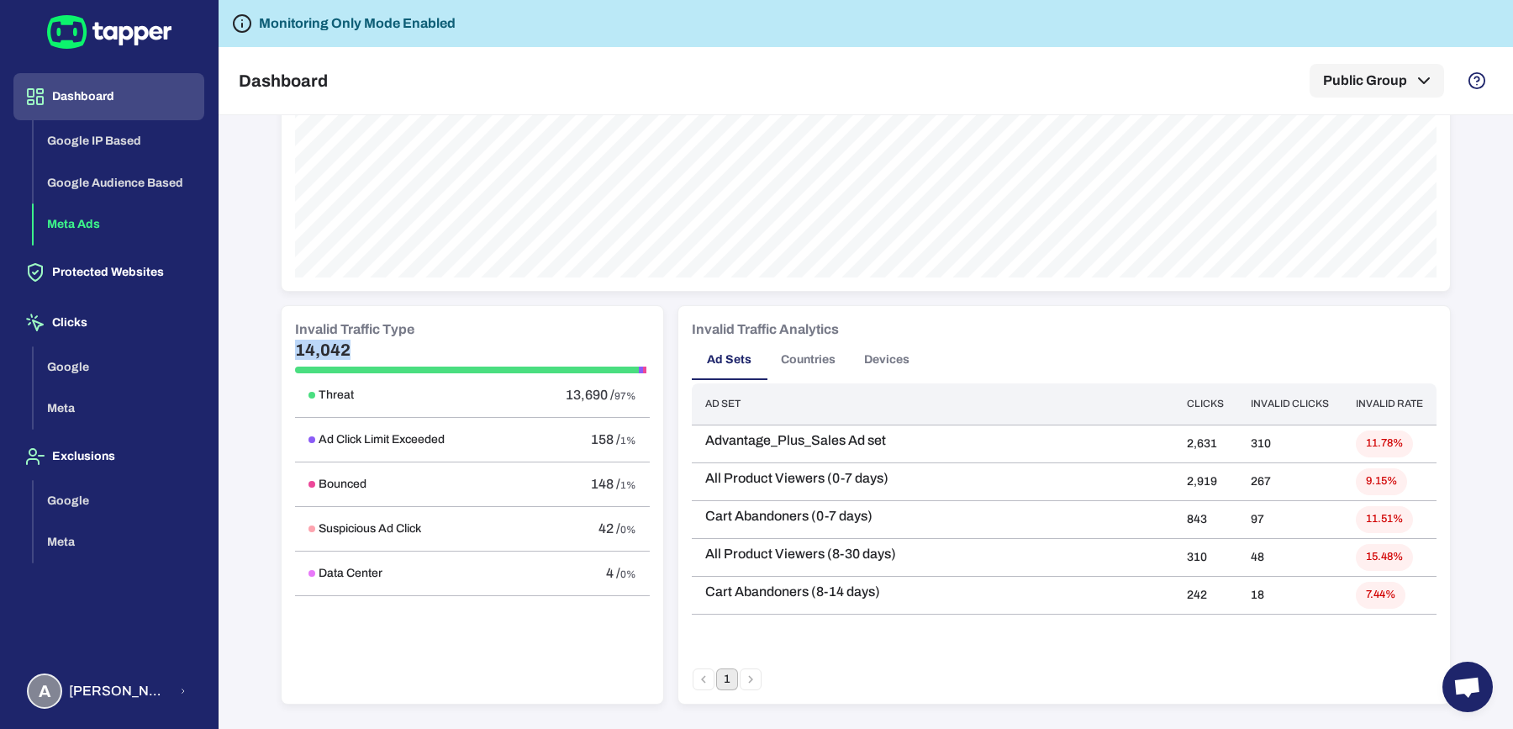
drag, startPoint x: 282, startPoint y: 345, endPoint x: 359, endPoint y: 345, distance: 76.5
click at [359, 345] on div "Invalid Traffic Type 14,042 Threat 13,690 / 97% Ad Click Limit Exceeded 158 / 1…" at bounding box center [473, 505] width 382 height 398
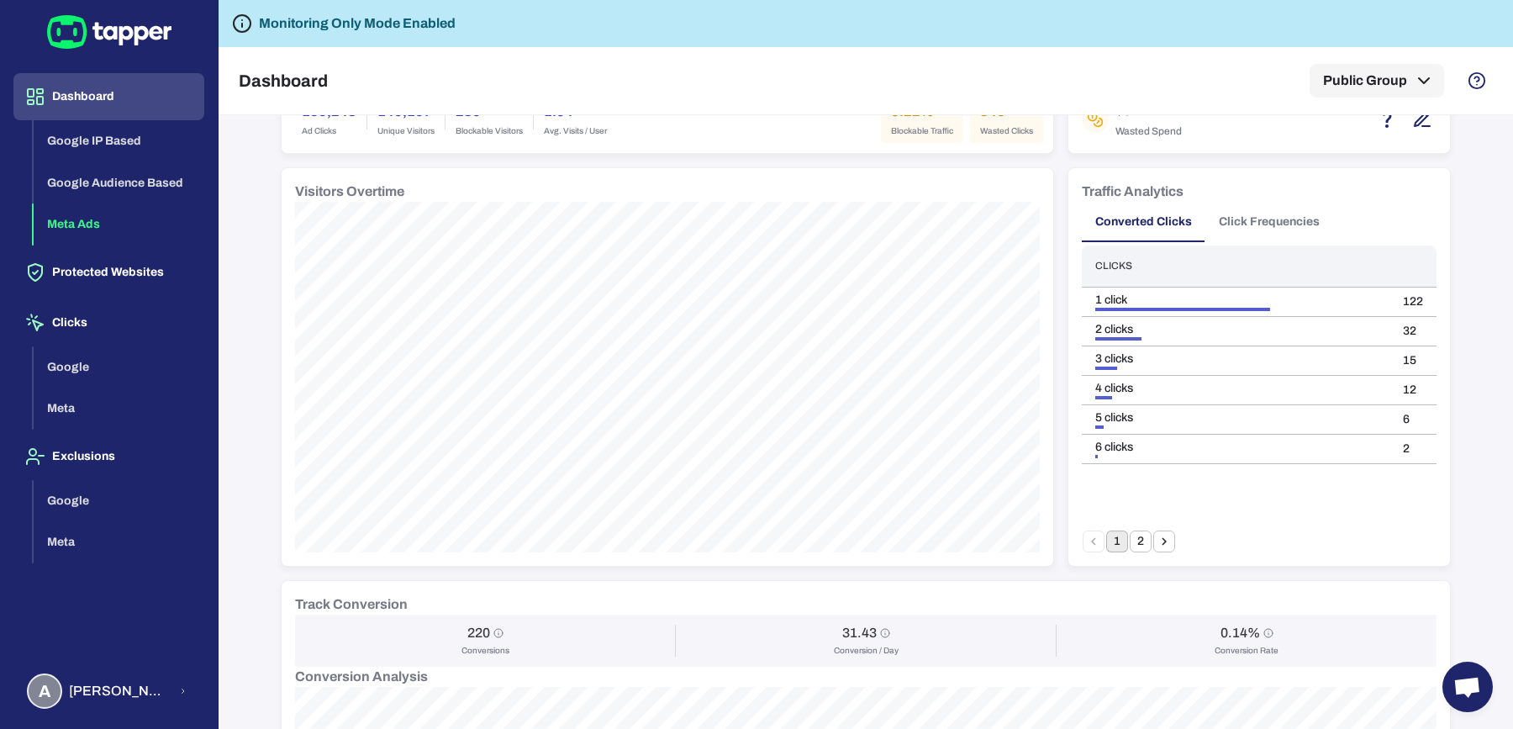
scroll to position [0, 0]
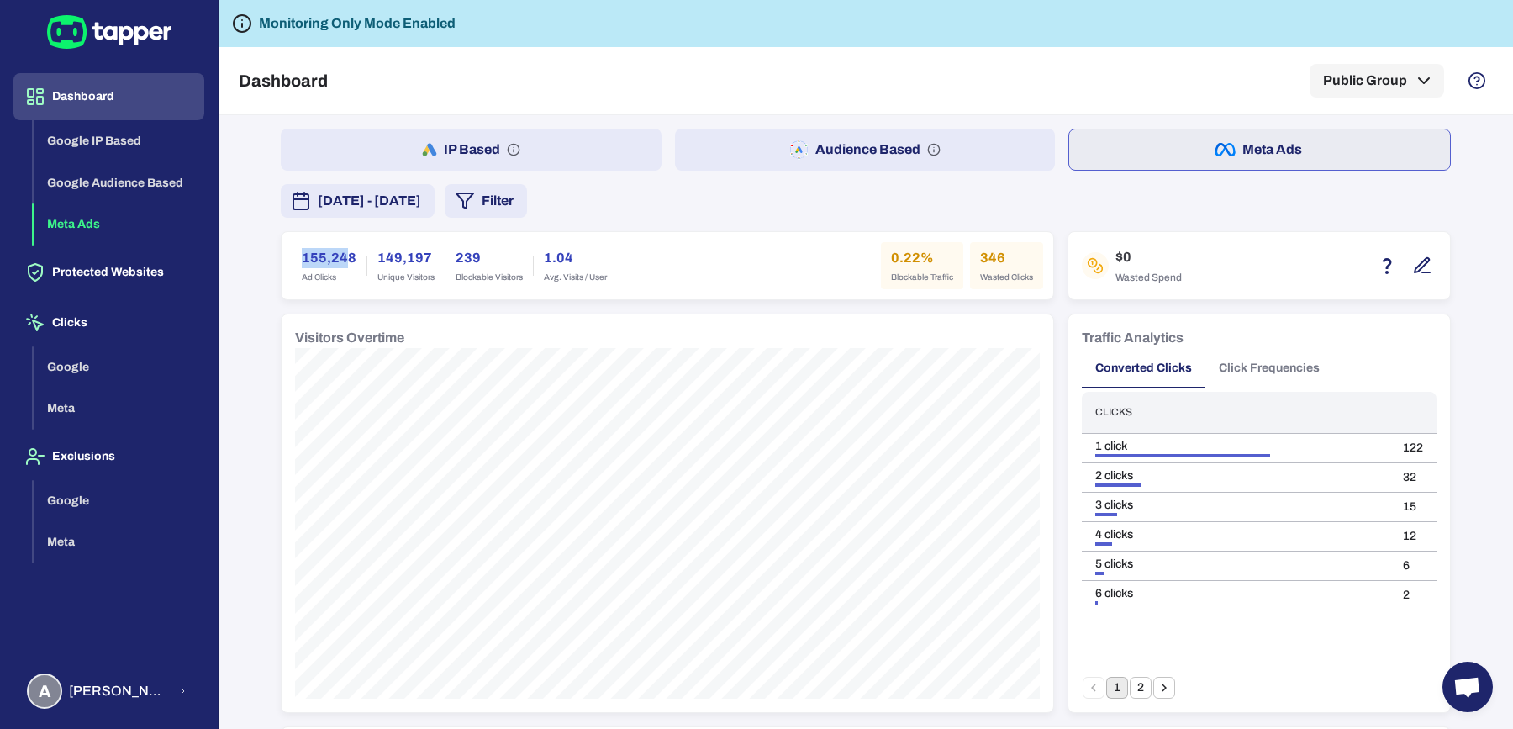
drag, startPoint x: 285, startPoint y: 253, endPoint x: 344, endPoint y: 258, distance: 59.1
click at [346, 253] on div "155,248 Ad Clicks" at bounding box center [329, 265] width 75 height 47
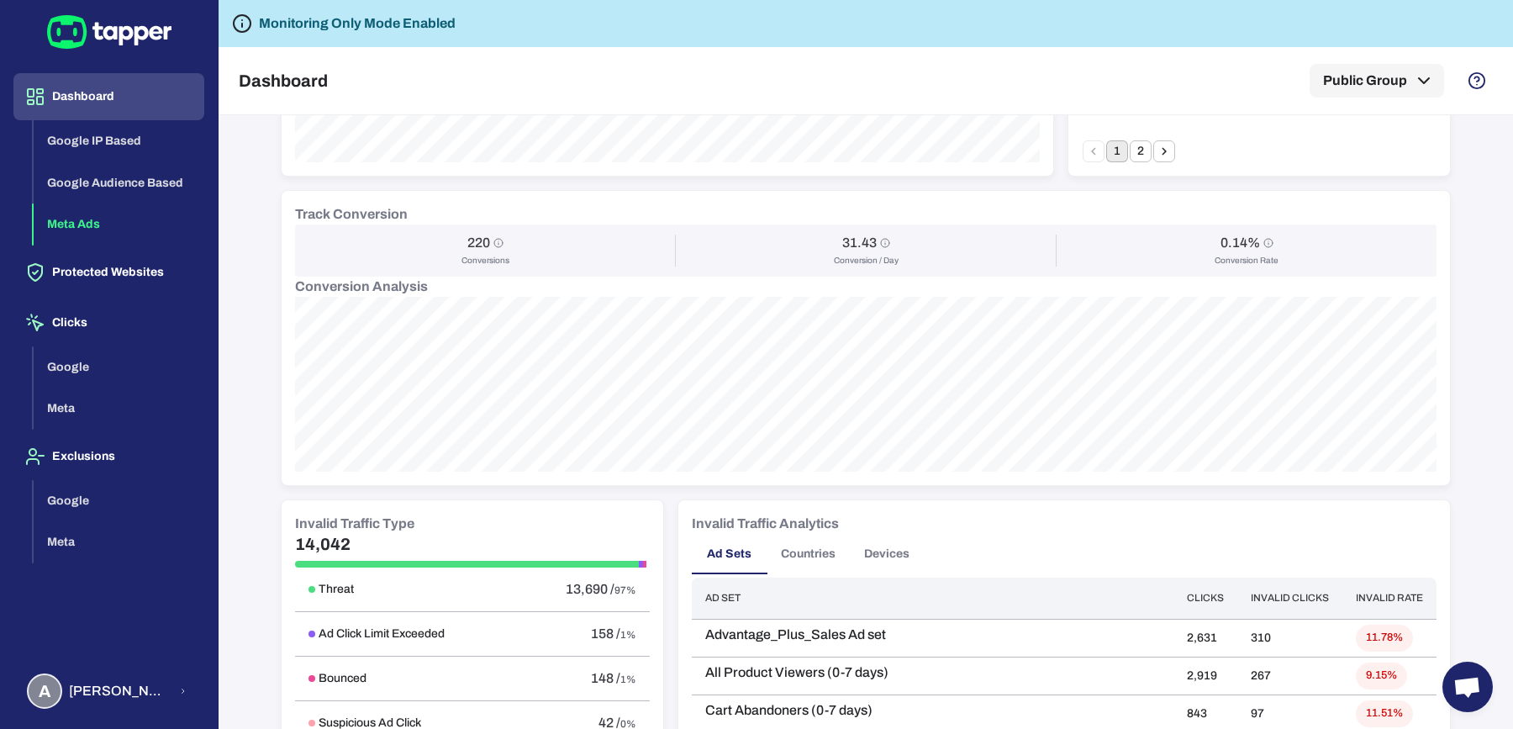
scroll to position [731, 0]
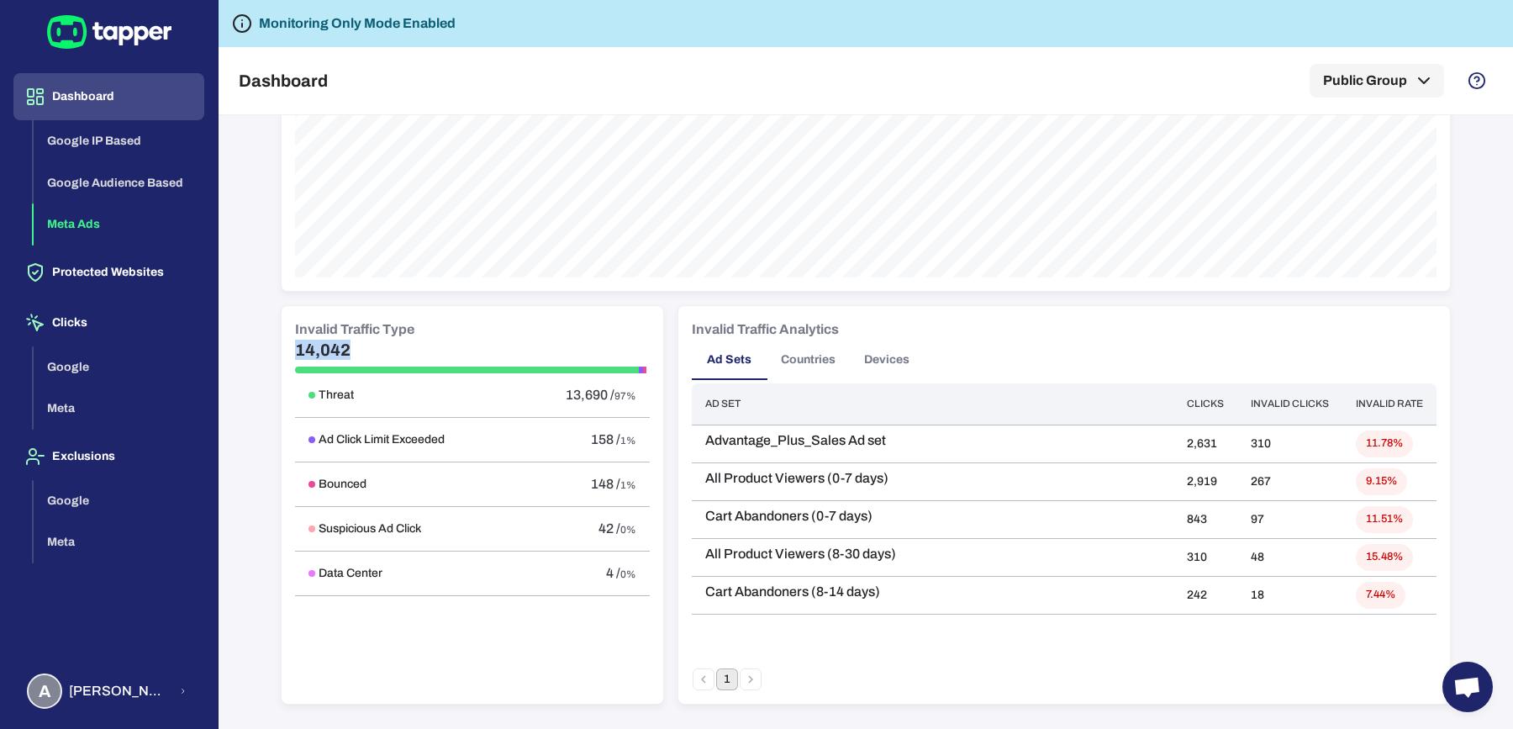
drag, startPoint x: 287, startPoint y: 343, endPoint x: 372, endPoint y: 343, distance: 84.9
click at [372, 343] on h5 "14,042" at bounding box center [472, 350] width 355 height 20
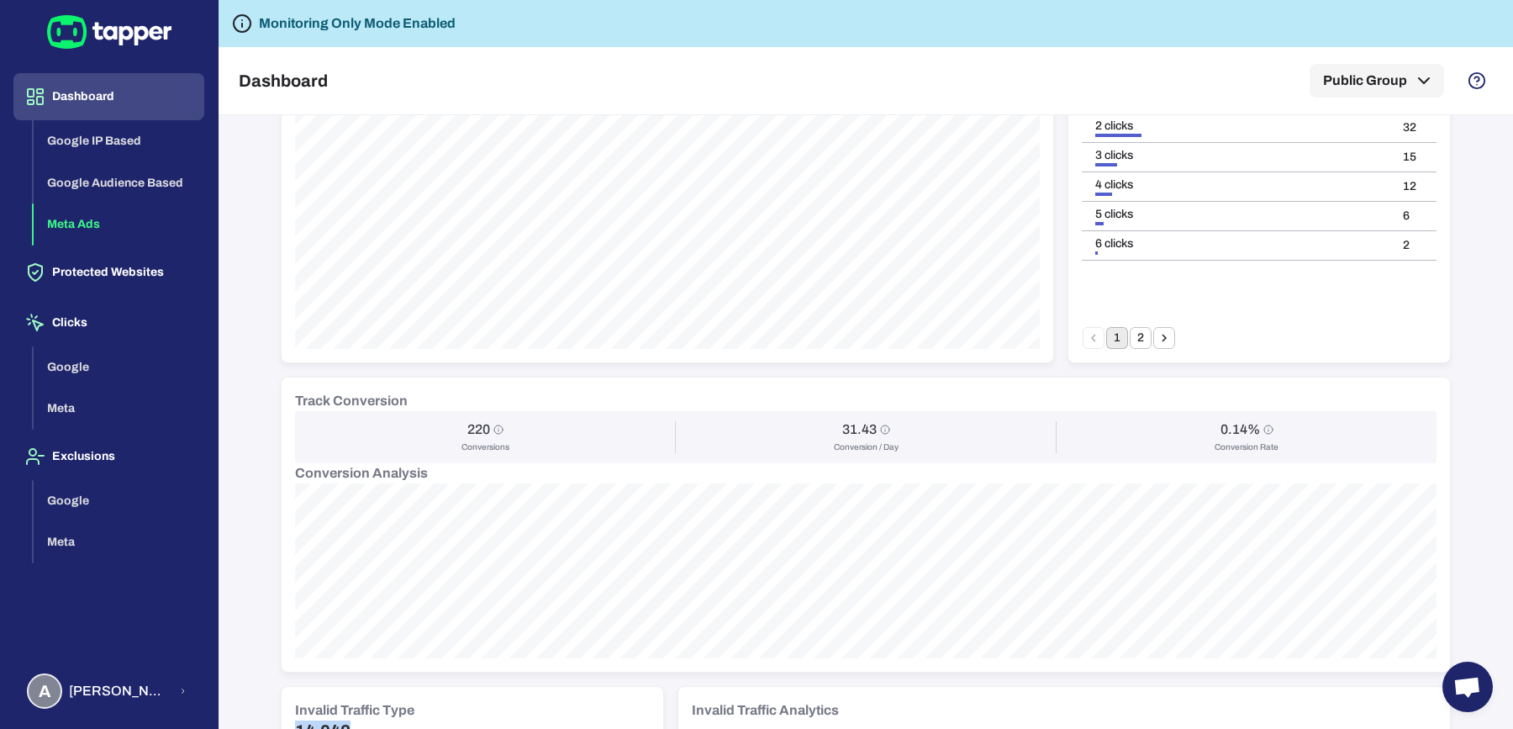
scroll to position [0, 0]
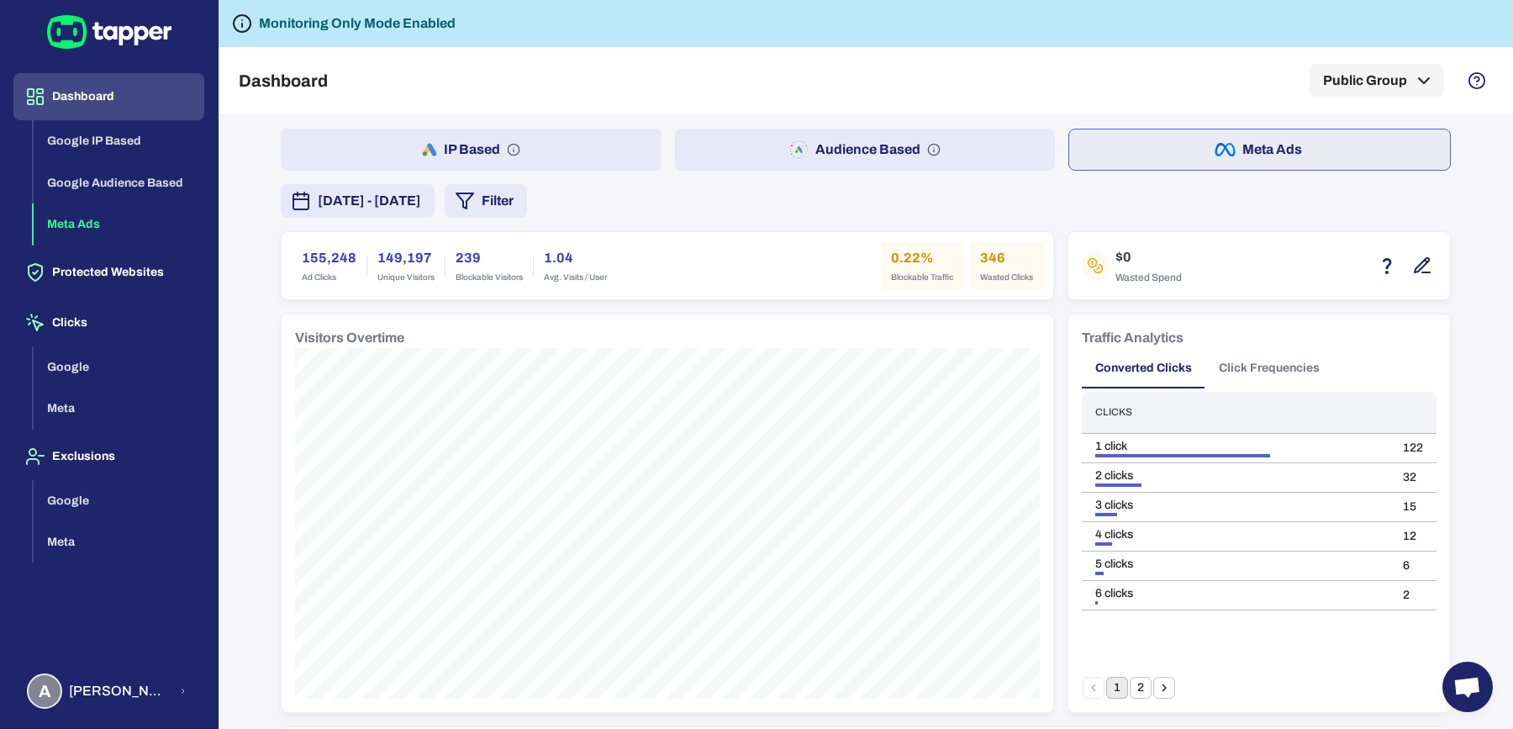
click at [891, 249] on h6 "0.22%" at bounding box center [922, 258] width 62 height 20
click at [753, 261] on div "155,248 Ad Clicks 149,197 Unique Visitors 239 Blockable Visitors 1.04 Avg. Visi…" at bounding box center [668, 265] width 752 height 47
